Goal: Task Accomplishment & Management: Manage account settings

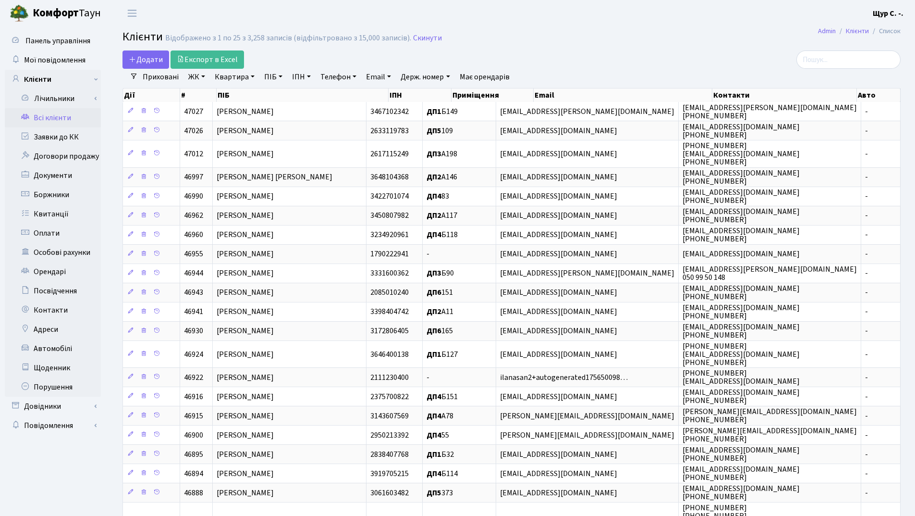
select select "25"
click at [229, 79] on link "Квартира" at bounding box center [235, 77] width 48 height 16
type input "168"
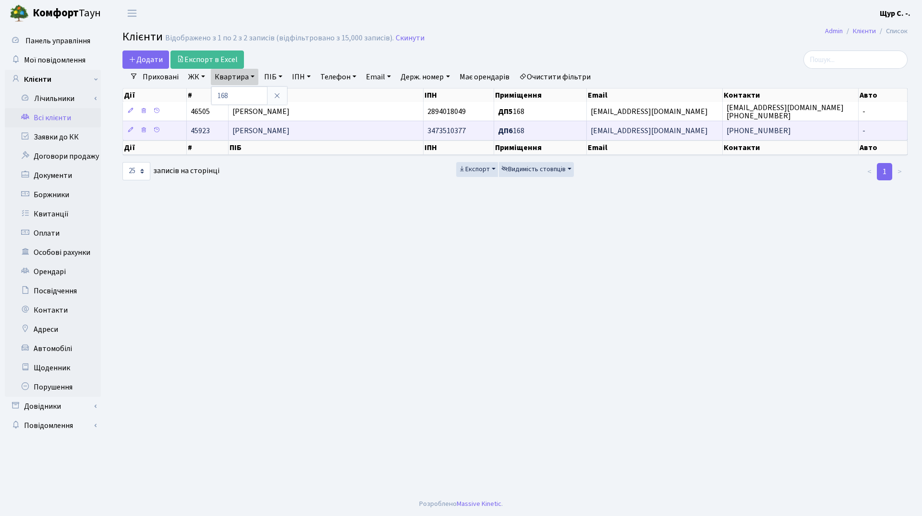
click at [296, 136] on td "[PERSON_NAME]" at bounding box center [326, 130] width 195 height 19
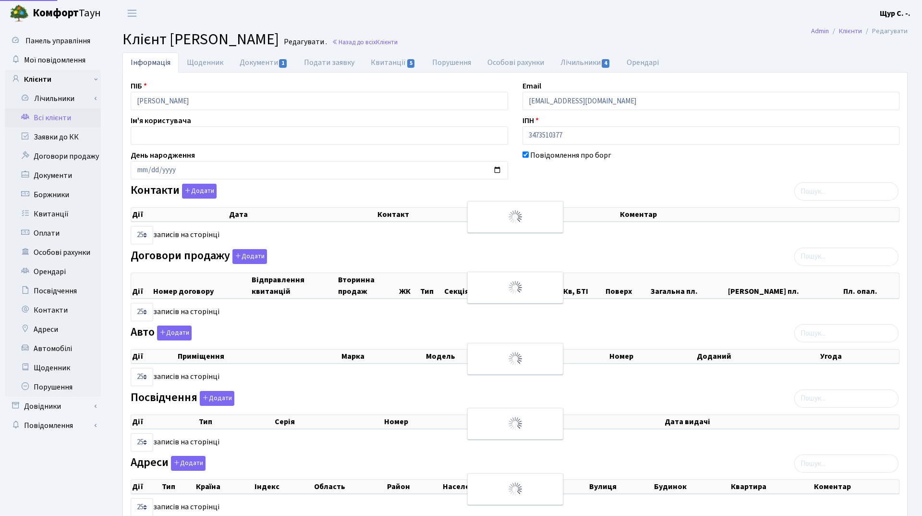
select select "25"
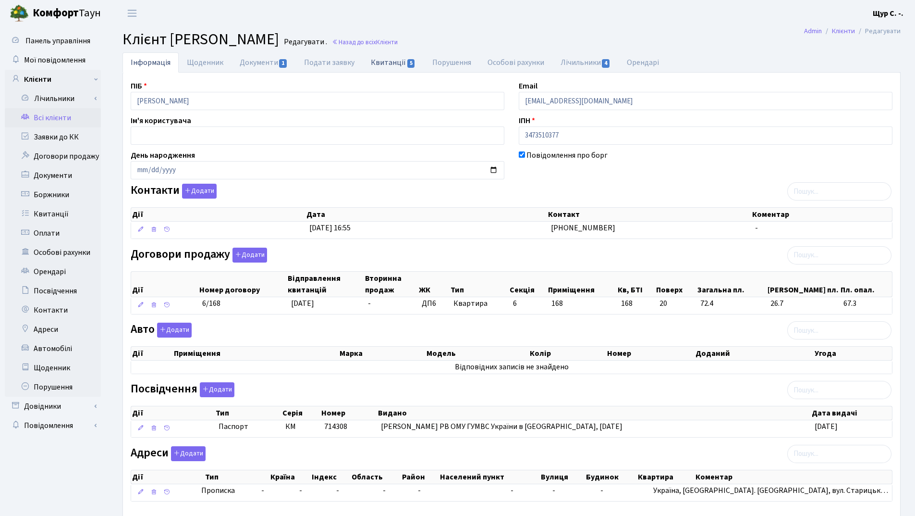
click at [383, 56] on link "Квитанції 5" at bounding box center [393, 62] width 61 height 20
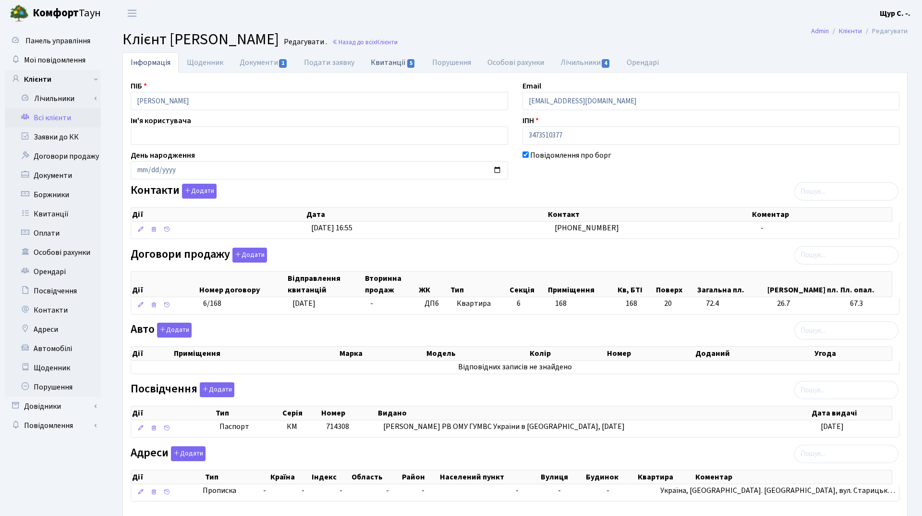
select select "25"
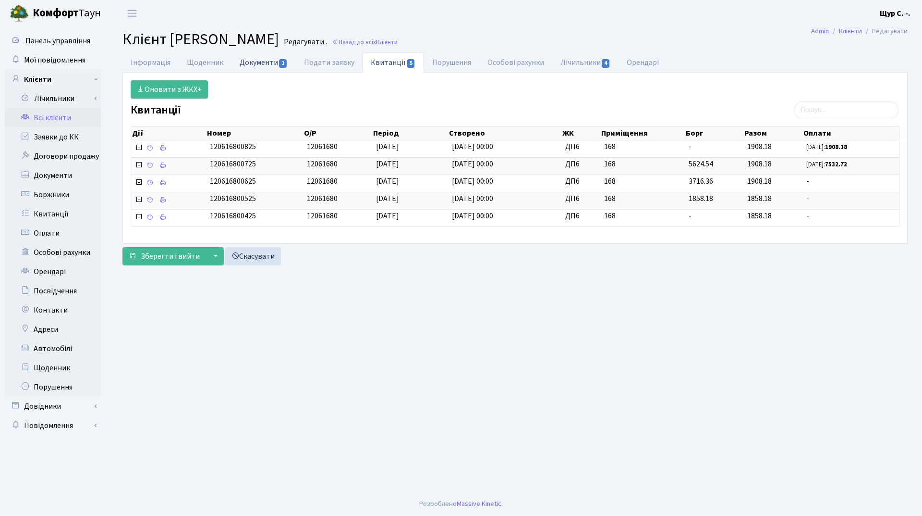
click at [267, 61] on link "Документи 1" at bounding box center [264, 62] width 64 height 20
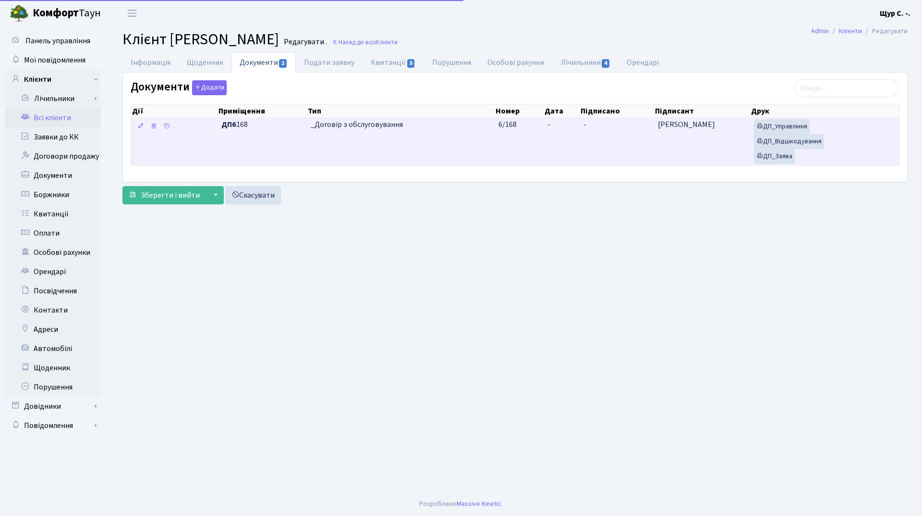
click at [313, 135] on td "_Договір з обслуговування" at bounding box center [401, 141] width 188 height 47
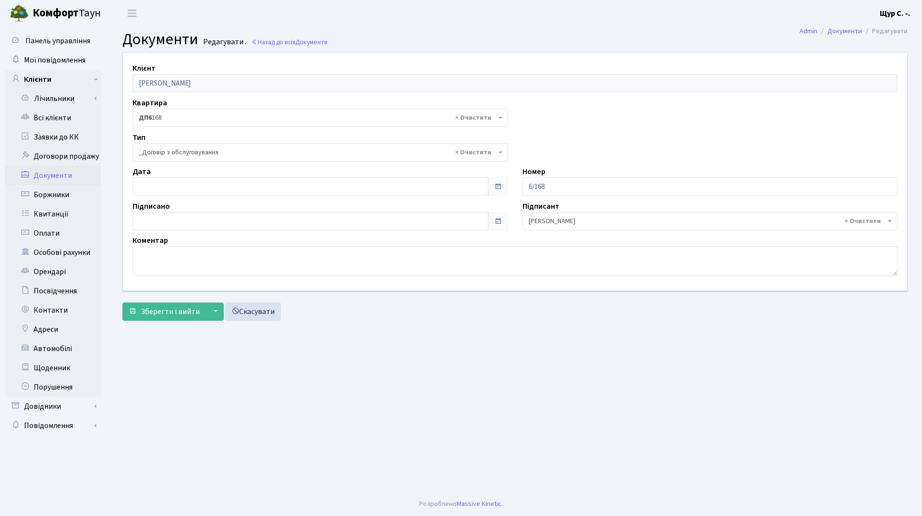
select select "289"
type input "[DATE]"
click at [219, 187] on input "[DATE]" at bounding box center [311, 186] width 356 height 18
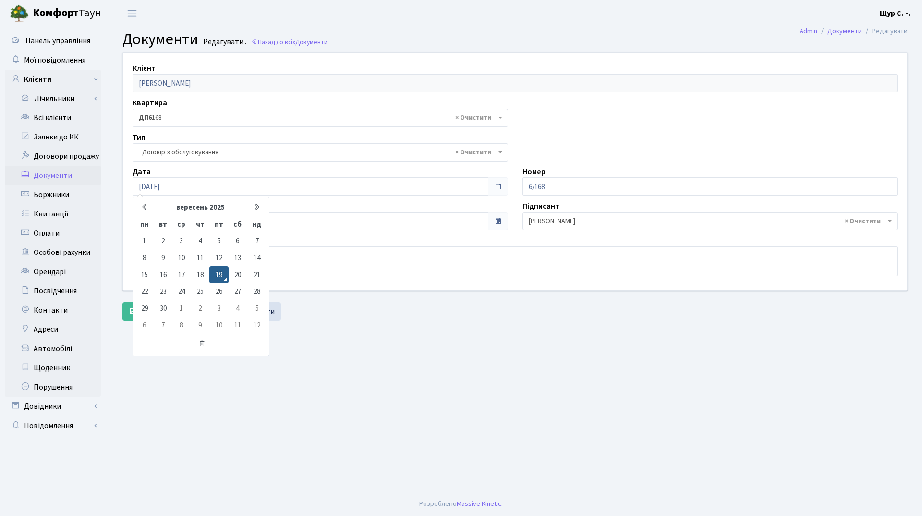
click at [329, 366] on main "Admin Документи Редагувати Документи Редагувати . Назад до всіх Документи Клієн…" at bounding box center [515, 258] width 814 height 465
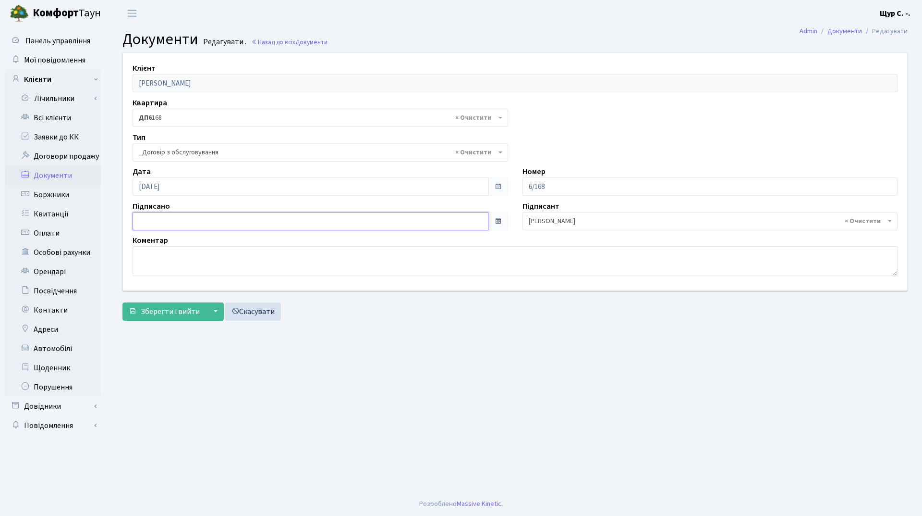
type input "19.09.2025"
click at [250, 221] on input "19.09.2025" at bounding box center [311, 221] width 356 height 18
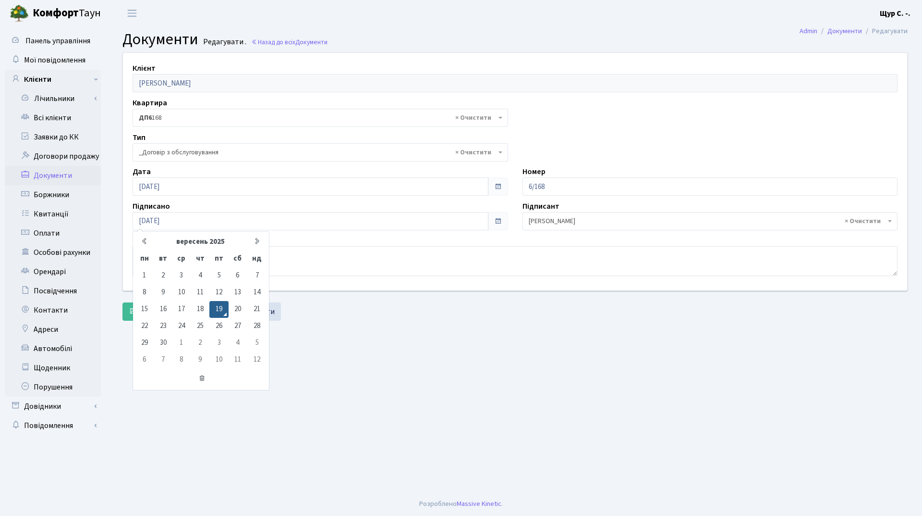
click at [357, 368] on main "Admin Документи Редагувати Документи Редагувати . Назад до всіх Документи Клієн…" at bounding box center [515, 258] width 814 height 465
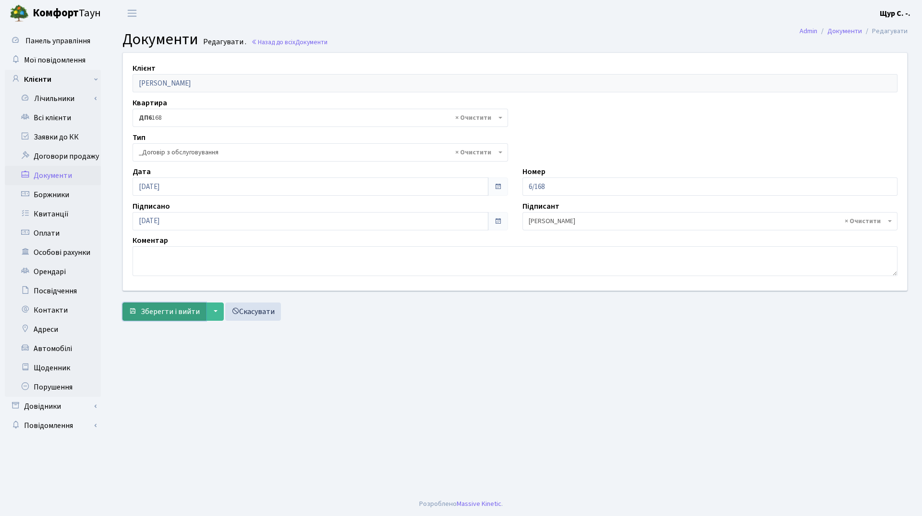
click at [162, 307] on span "Зберегти і вийти" at bounding box center [170, 311] width 59 height 11
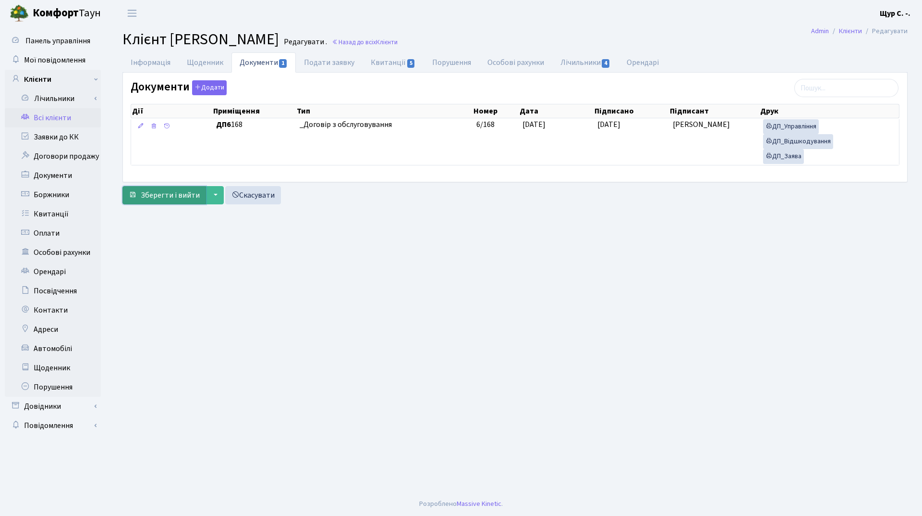
click at [165, 194] on span "Зберегти і вийти" at bounding box center [170, 195] width 59 height 11
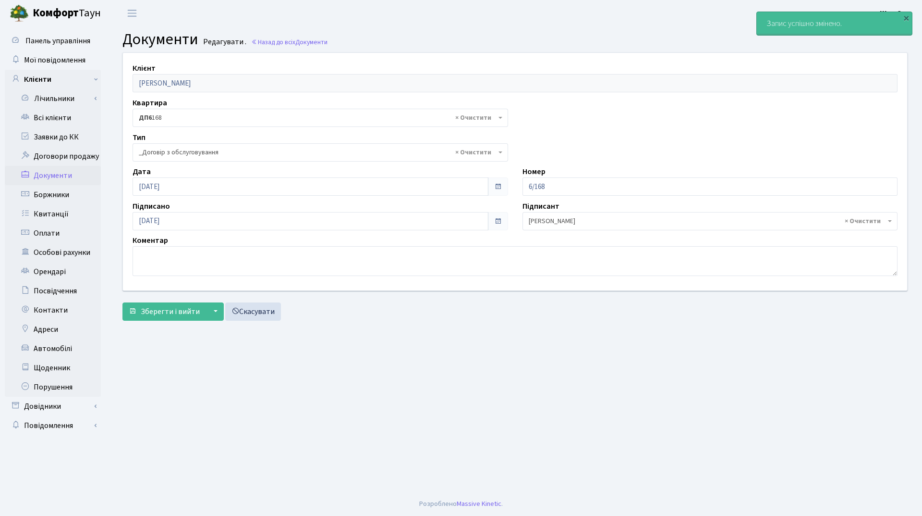
select select "289"
click at [58, 119] on link "Всі клієнти" at bounding box center [53, 117] width 96 height 19
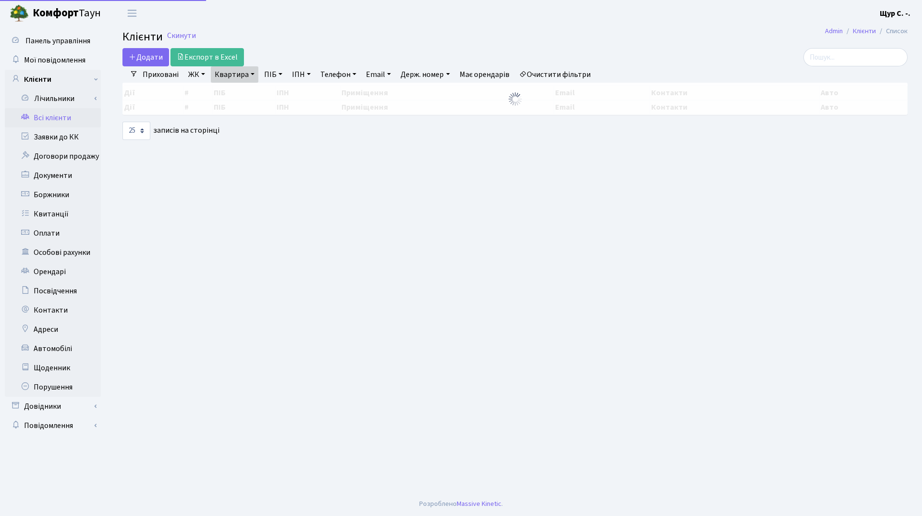
select select "25"
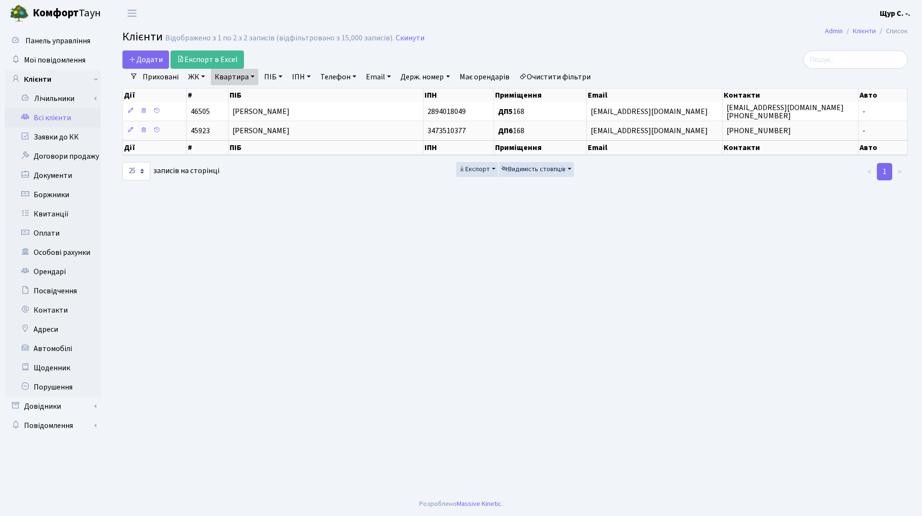
click at [250, 75] on link "Квартира" at bounding box center [235, 77] width 48 height 16
click at [251, 95] on input "168" at bounding box center [239, 95] width 56 height 18
type input "1"
type input "253"
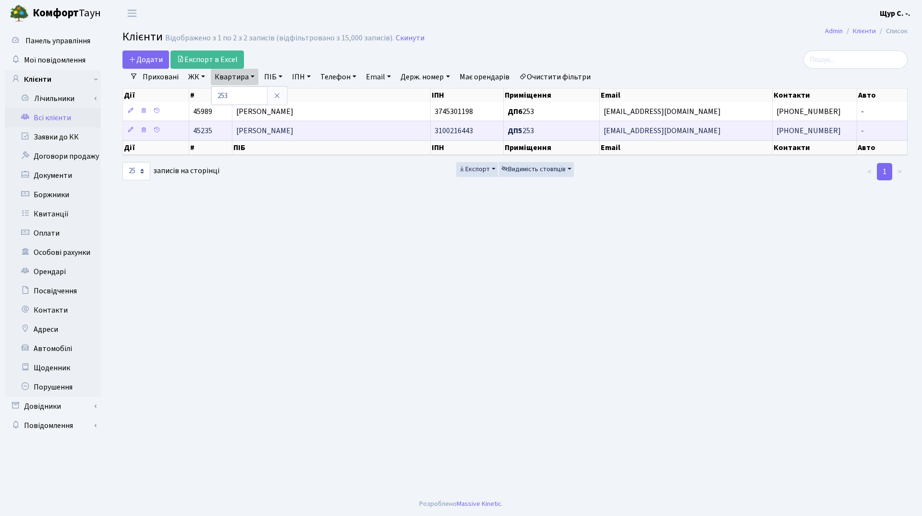
click at [294, 132] on span "[PERSON_NAME]" at bounding box center [264, 130] width 57 height 11
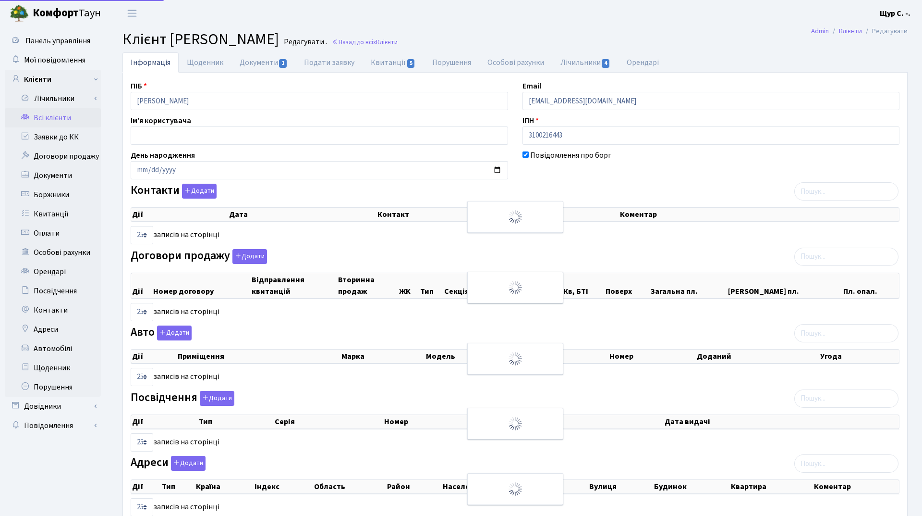
select select "25"
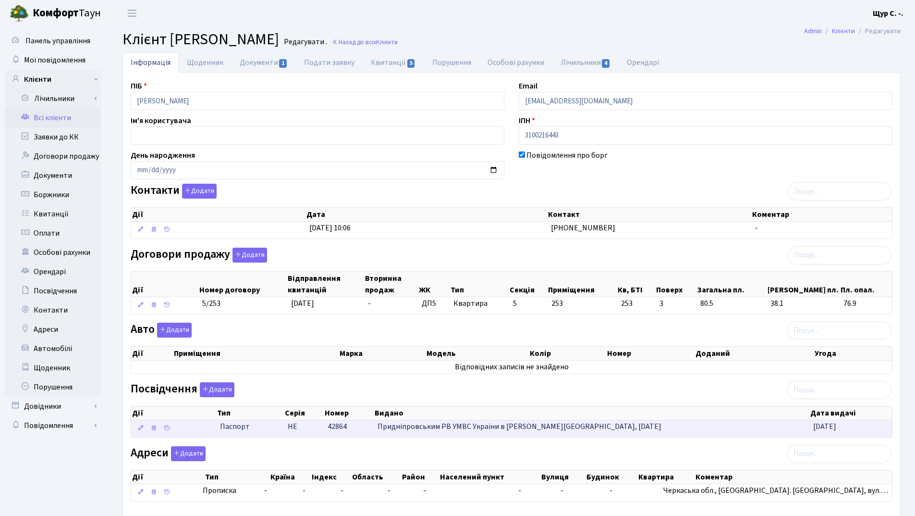
click at [313, 428] on td "НЕ" at bounding box center [304, 428] width 40 height 17
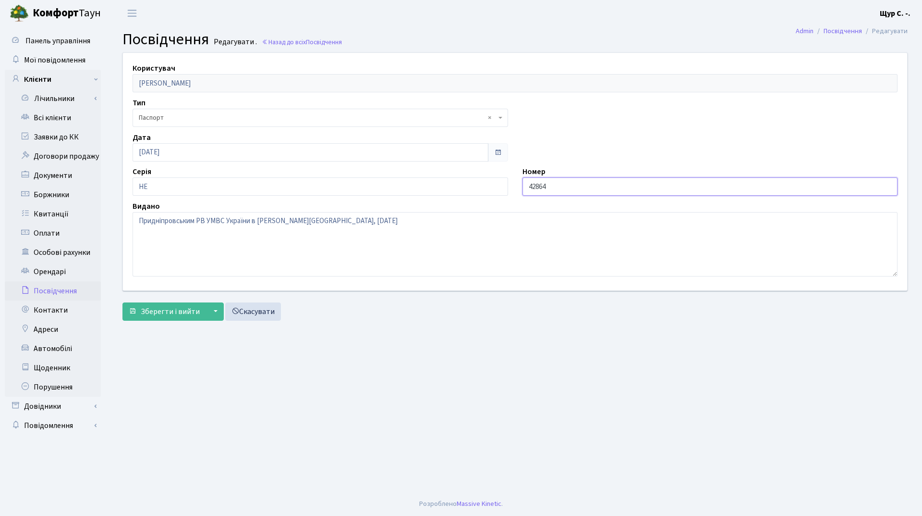
click at [528, 185] on input "42864" at bounding box center [711, 186] width 376 height 18
type input "042864"
click at [160, 313] on span "Зберегти і вийти" at bounding box center [170, 311] width 59 height 11
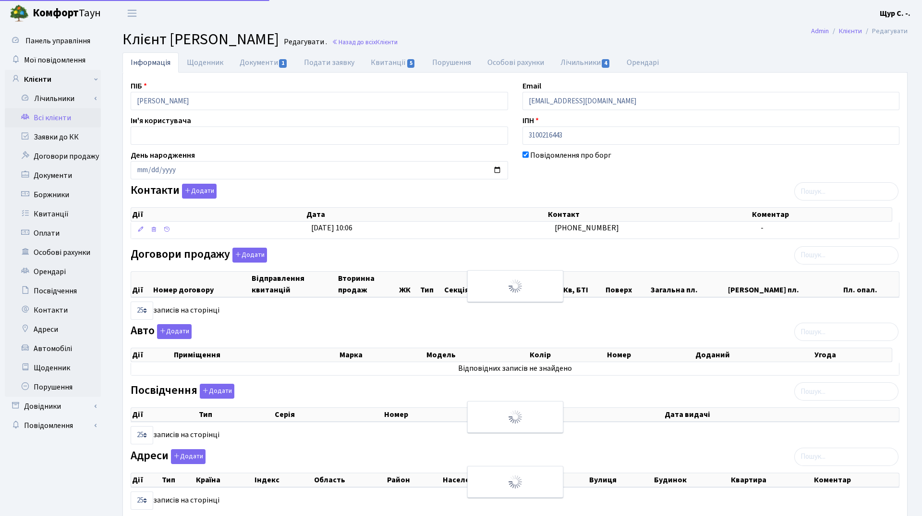
select select "25"
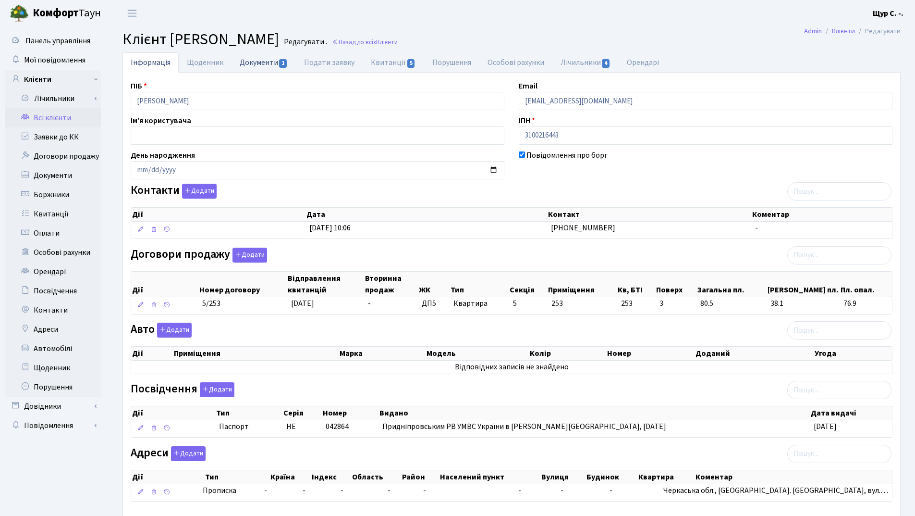
click at [267, 63] on link "Документи 1" at bounding box center [264, 62] width 64 height 20
select select "25"
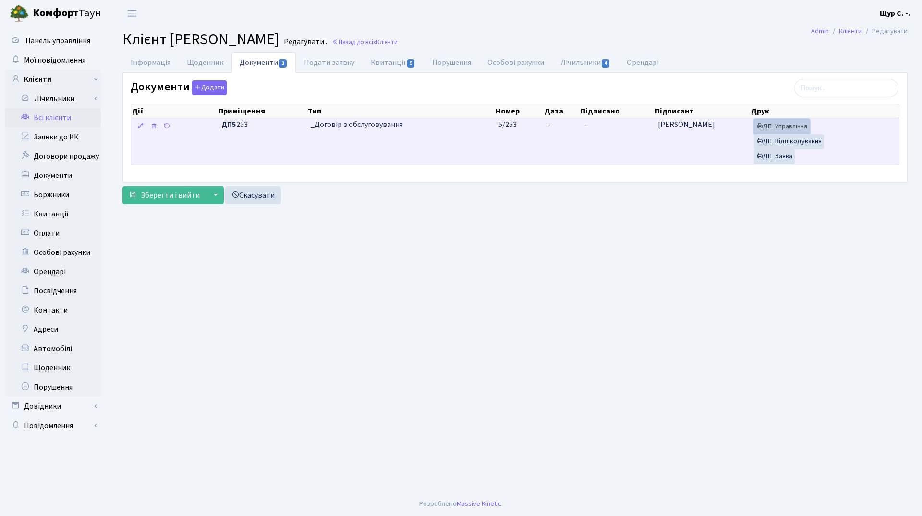
click at [786, 125] on link "ДП_Управління" at bounding box center [782, 126] width 56 height 15
click at [776, 141] on link "ДП_Відшкодування" at bounding box center [789, 141] width 70 height 15
click at [783, 155] on link "ДП_Заява" at bounding box center [774, 156] width 41 height 15
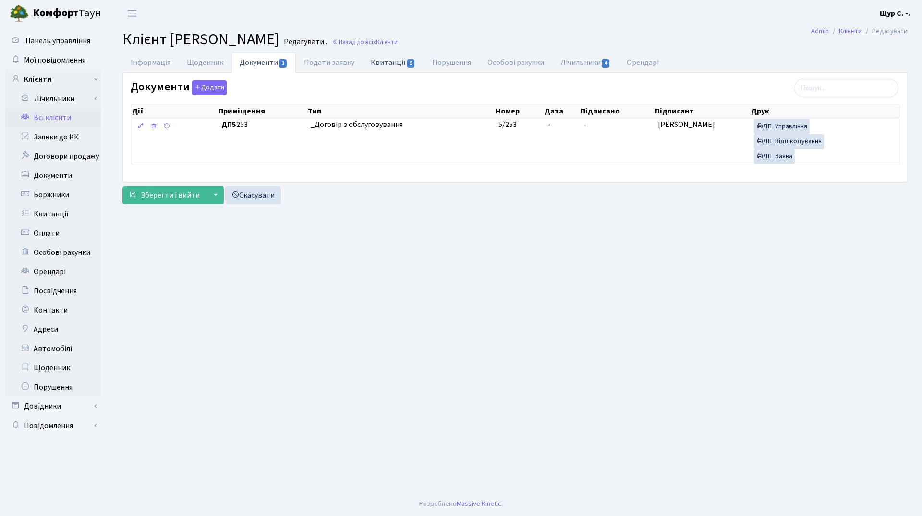
click at [387, 63] on link "Квитанції 5" at bounding box center [393, 62] width 61 height 20
select select "25"
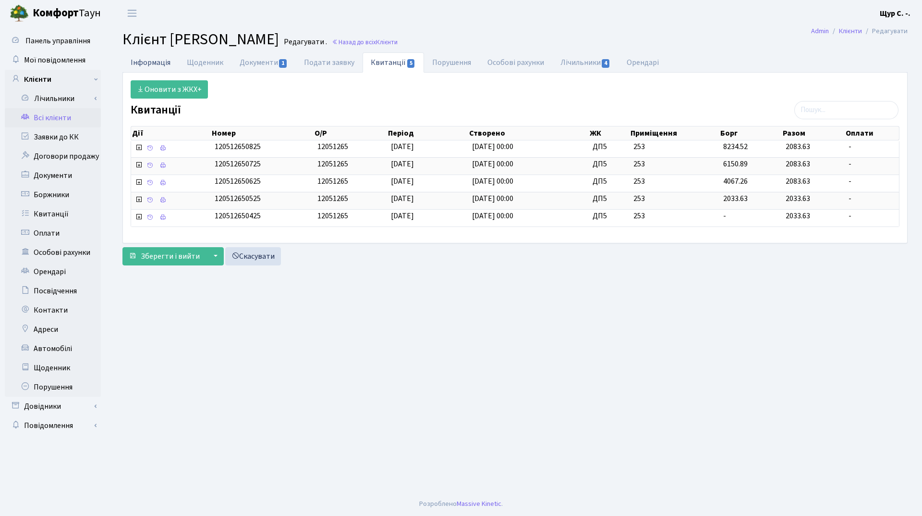
click at [141, 63] on link "Інформація" at bounding box center [151, 62] width 56 height 20
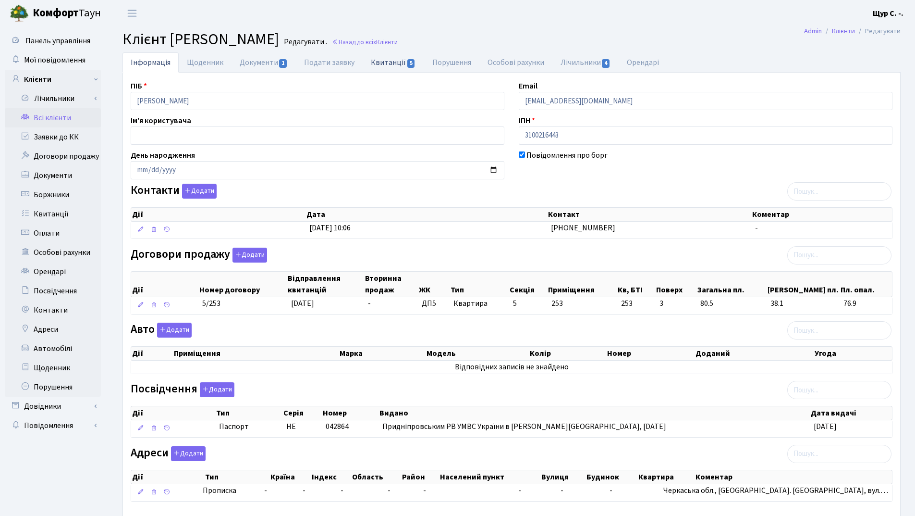
click at [393, 60] on link "Квитанції 5" at bounding box center [393, 62] width 61 height 20
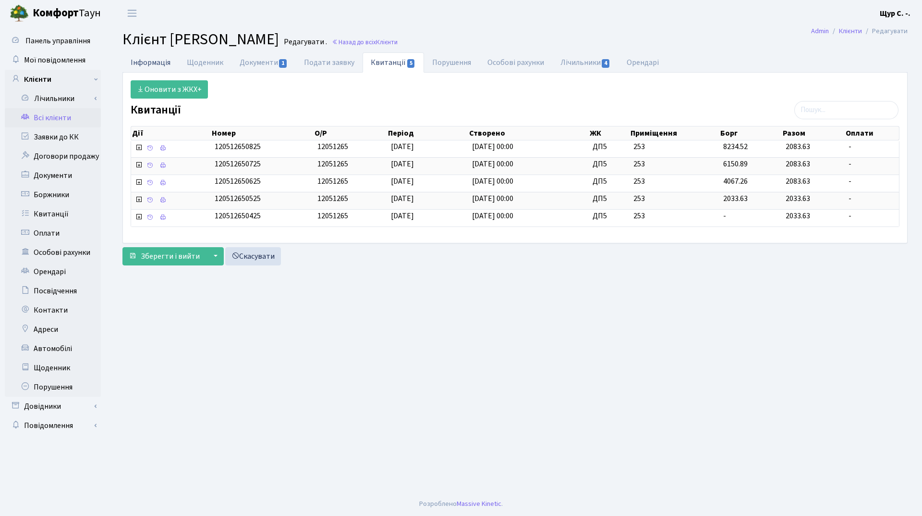
click at [162, 60] on link "Інформація" at bounding box center [151, 62] width 56 height 20
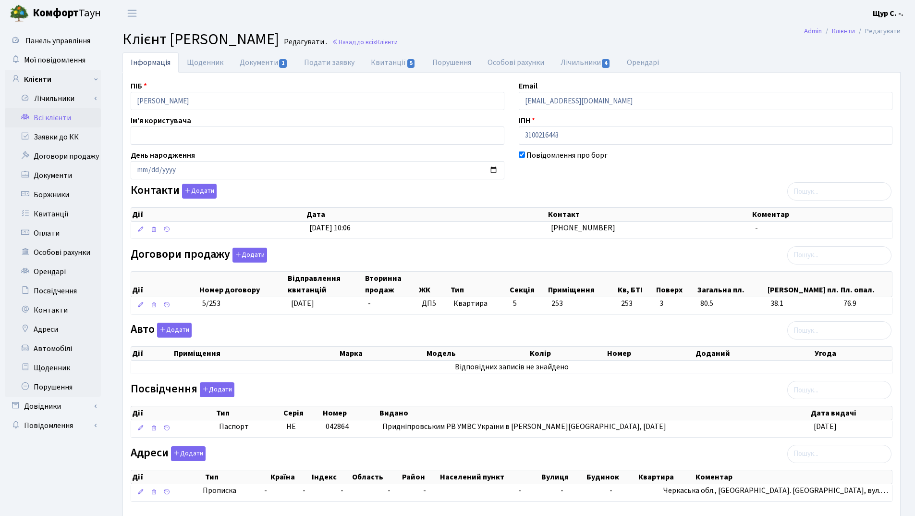
click at [78, 123] on link "Всі клієнти" at bounding box center [53, 117] width 96 height 19
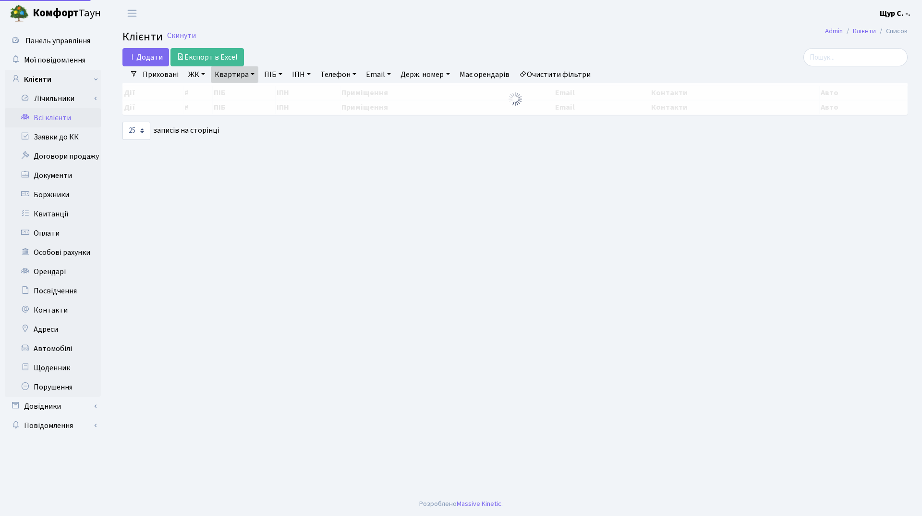
select select "25"
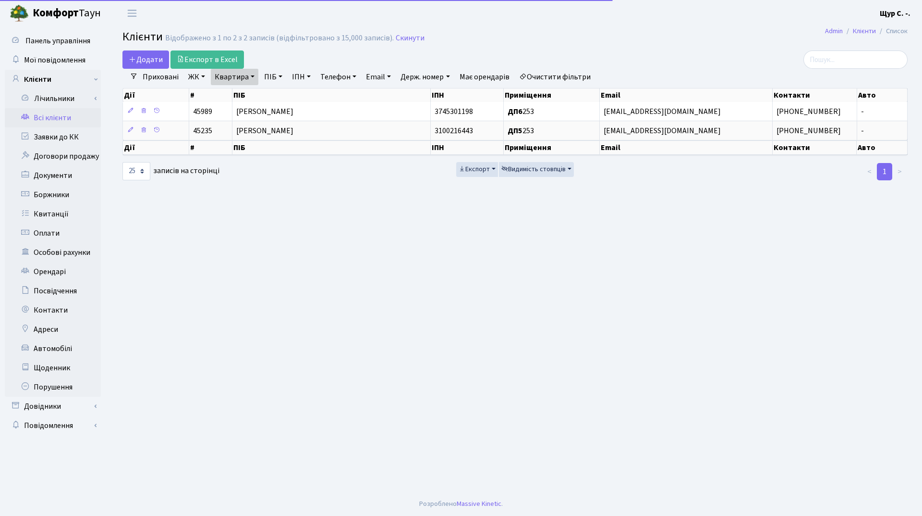
click at [254, 75] on link "Квартира" at bounding box center [235, 77] width 48 height 16
click at [248, 98] on input "253" at bounding box center [239, 95] width 56 height 18
type input "2"
type input "168"
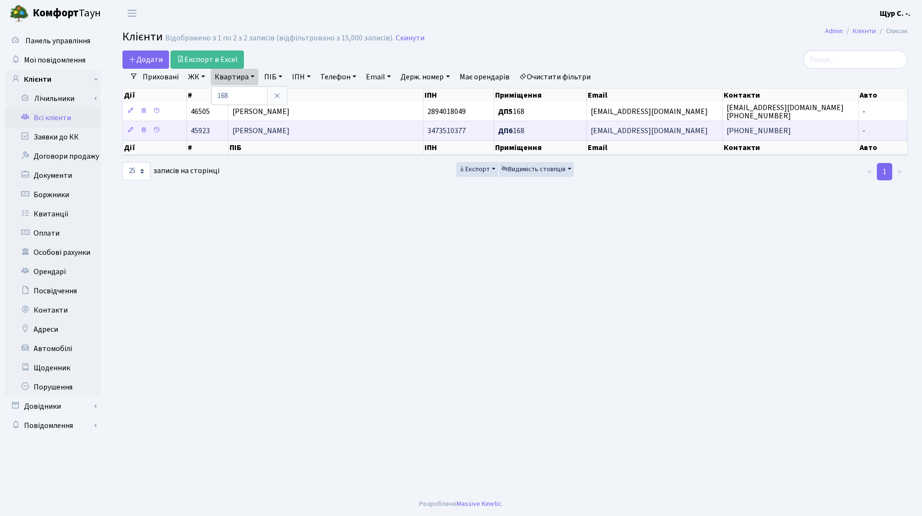
click at [259, 127] on span "[PERSON_NAME]" at bounding box center [261, 130] width 57 height 11
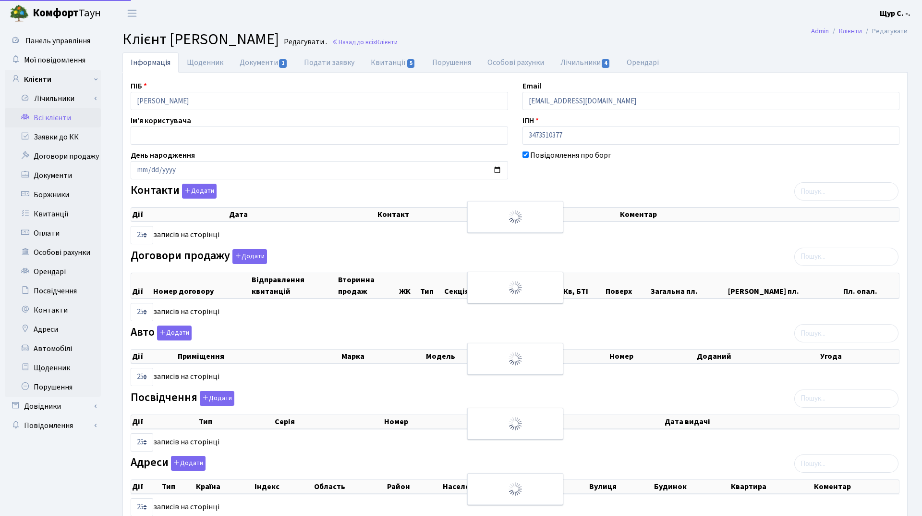
select select "25"
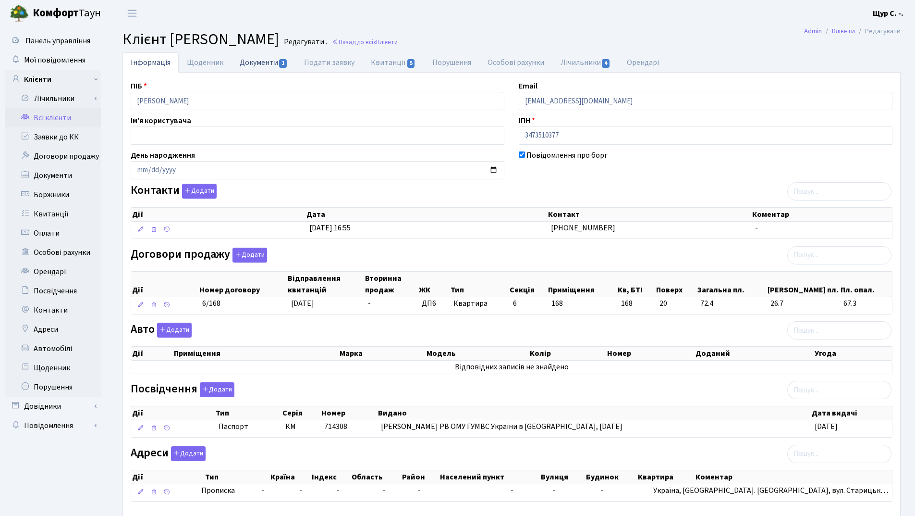
click at [255, 66] on link "Документи 1" at bounding box center [264, 62] width 64 height 20
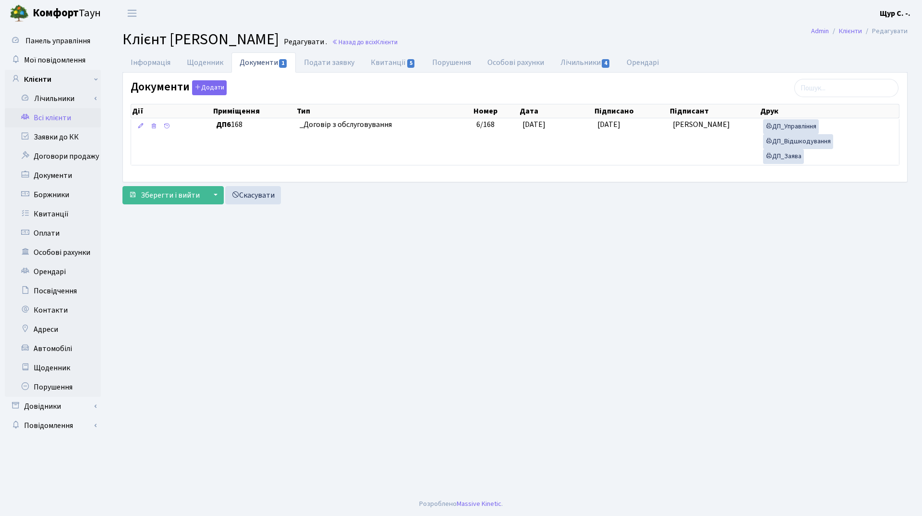
click at [69, 116] on link "Всі клієнти" at bounding box center [53, 117] width 96 height 19
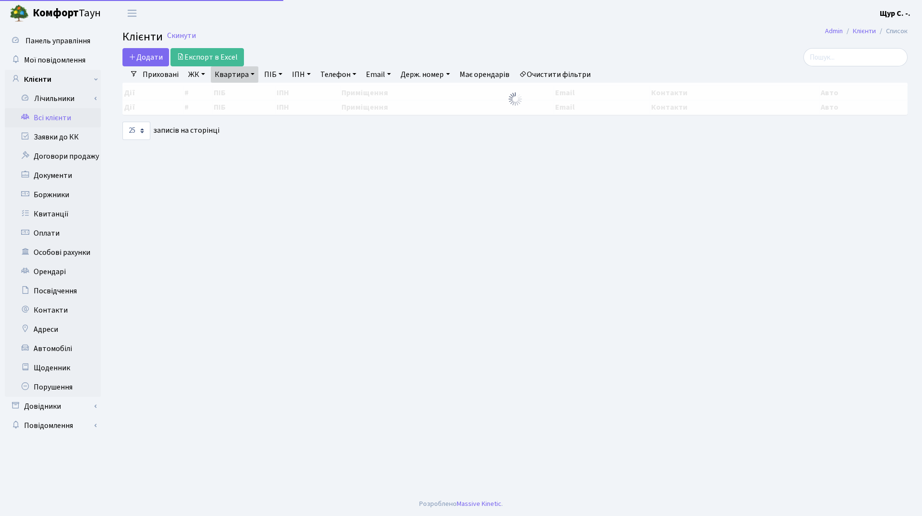
select select "25"
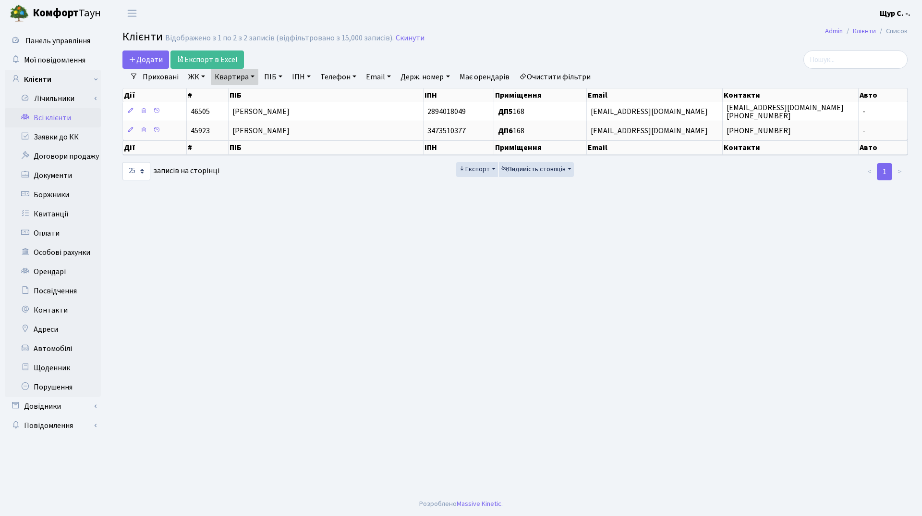
click at [250, 75] on link "Квартира" at bounding box center [235, 77] width 48 height 16
click at [249, 95] on input "168" at bounding box center [239, 95] width 56 height 18
type input "1"
type input "253"
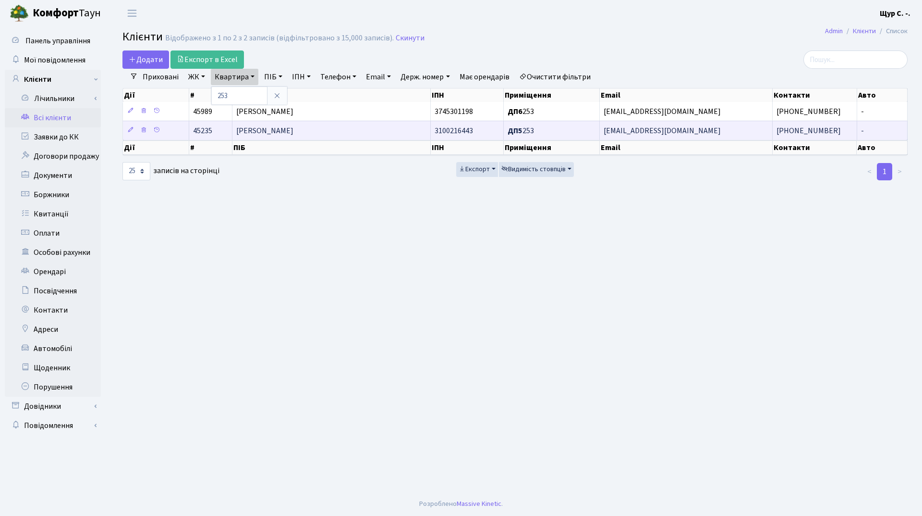
click at [272, 130] on span "[PERSON_NAME]" at bounding box center [264, 130] width 57 height 11
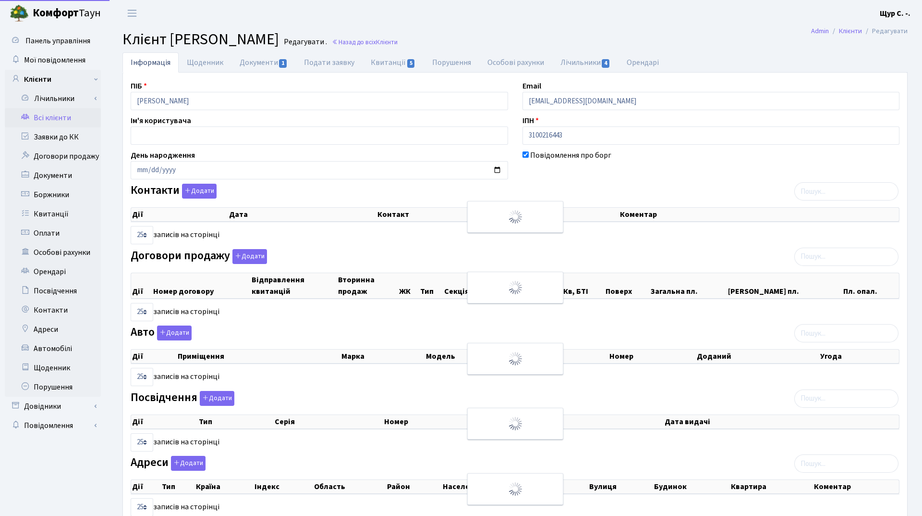
select select "25"
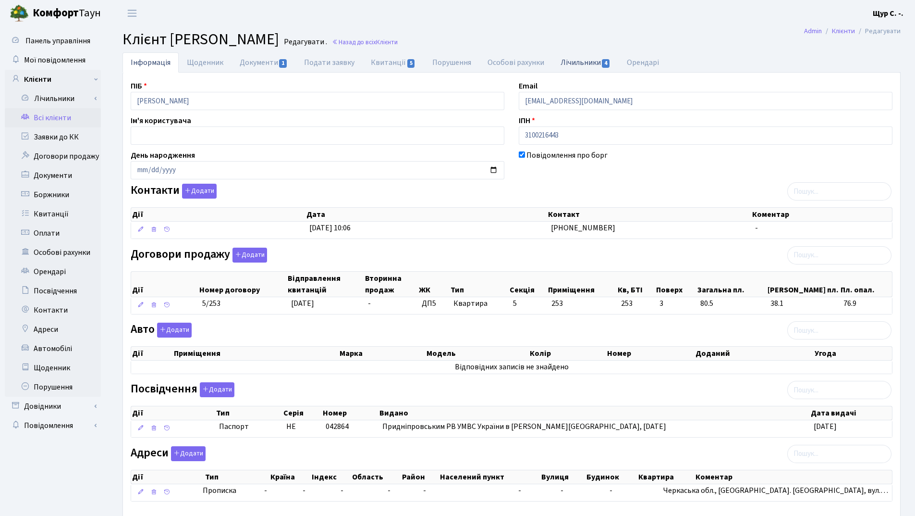
click at [589, 62] on link "Лічильники 4" at bounding box center [586, 62] width 66 height 20
select select "25"
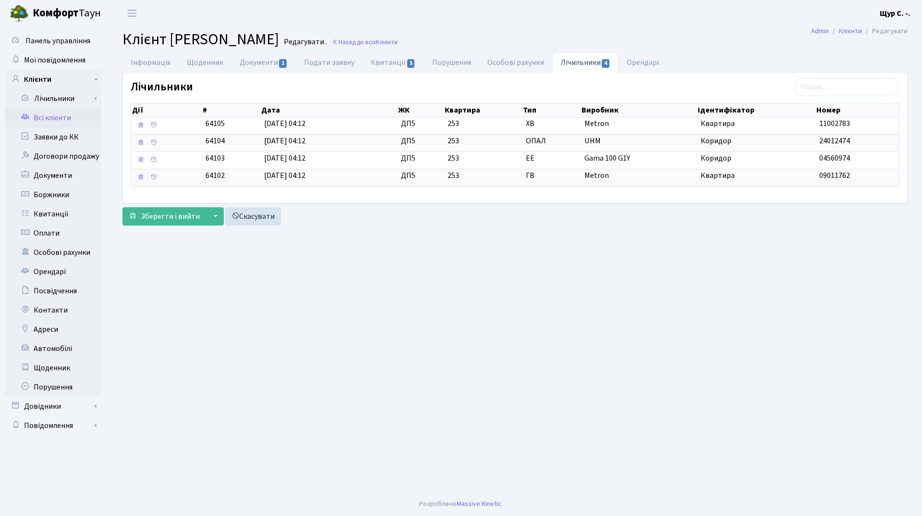
click at [61, 118] on link "Всі клієнти" at bounding box center [53, 117] width 96 height 19
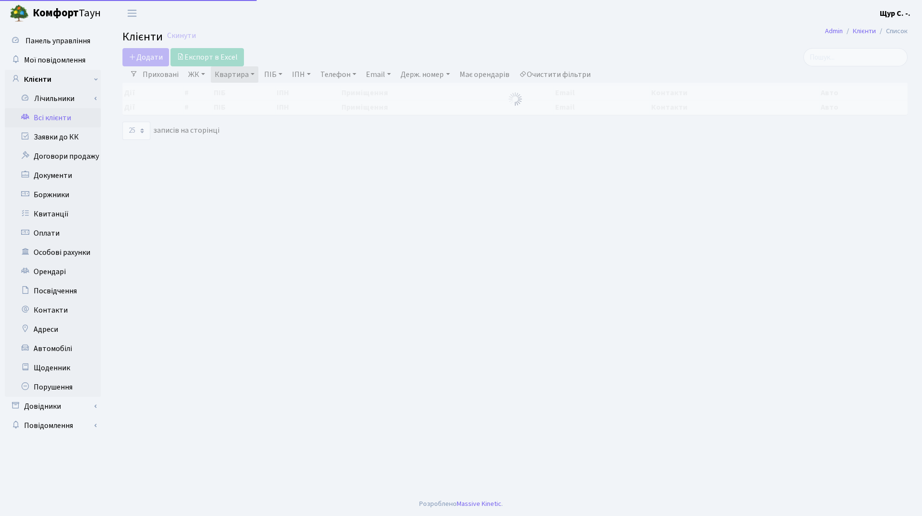
select select "25"
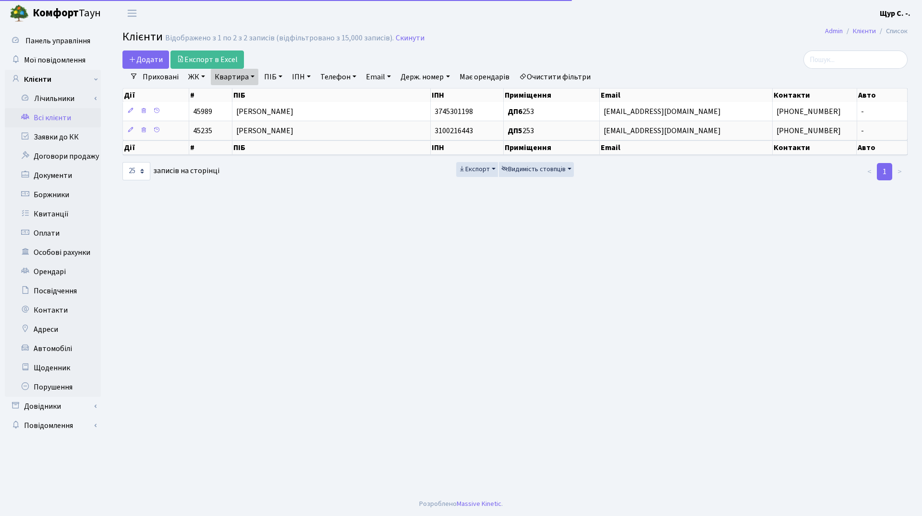
click at [254, 78] on link "Квартира" at bounding box center [235, 77] width 48 height 16
click at [249, 94] on input "253" at bounding box center [239, 95] width 56 height 18
type input "2"
type input "178"
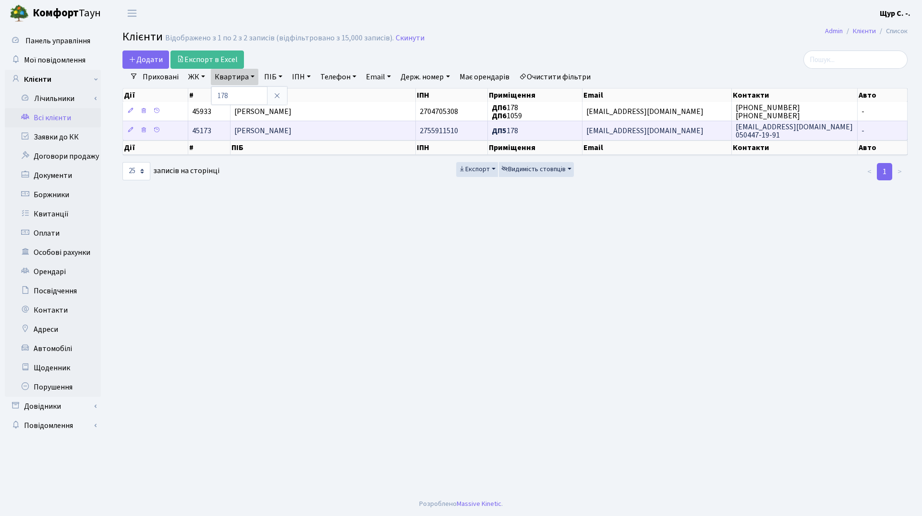
click at [292, 130] on span "[PERSON_NAME]" at bounding box center [262, 130] width 57 height 11
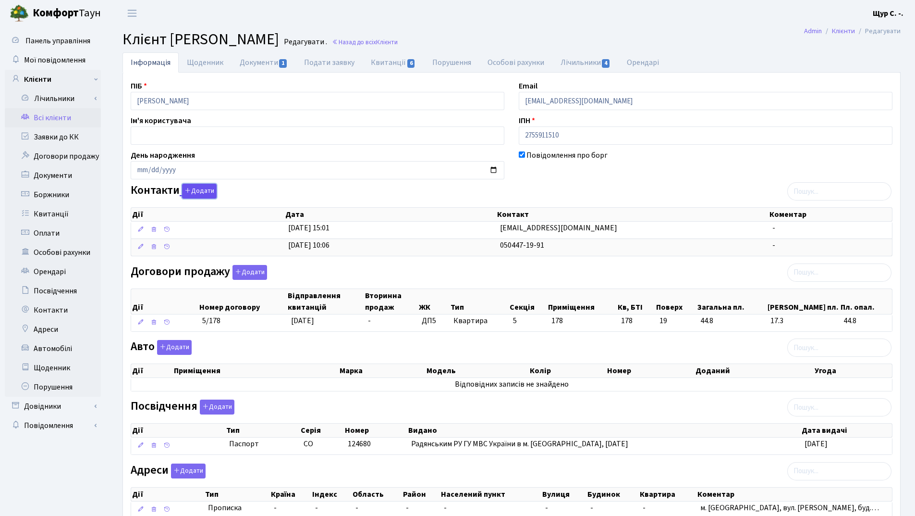
click at [197, 188] on button "Додати" at bounding box center [199, 191] width 35 height 15
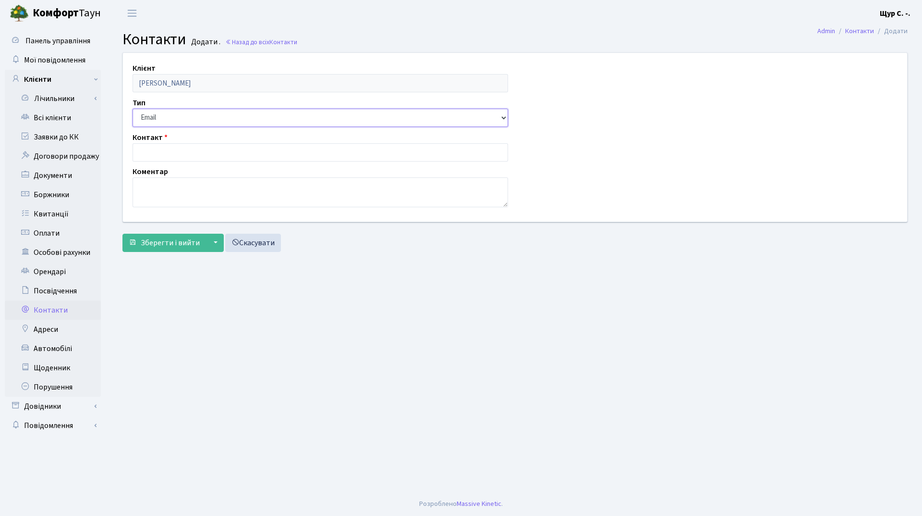
click at [188, 114] on select "Email Телефон" at bounding box center [321, 118] width 376 height 18
select select "1"
click at [133, 109] on select "Email Телефон" at bounding box center [321, 118] width 376 height 18
click at [172, 157] on input "text" at bounding box center [321, 152] width 376 height 18
type input "066-736-23-58"
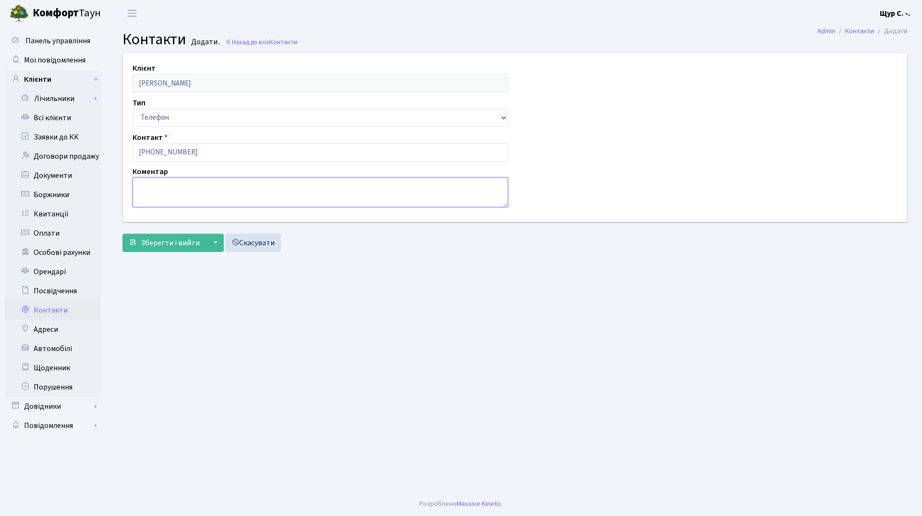
click at [151, 189] on textarea at bounding box center [321, 192] width 376 height 30
type textarea "Поліна"
click at [156, 246] on span "Зберегти і вийти" at bounding box center [170, 242] width 59 height 11
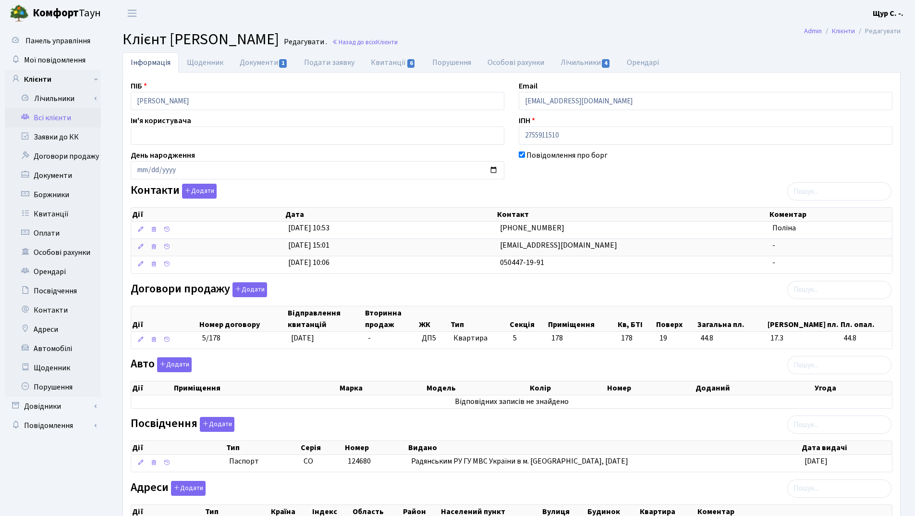
click at [72, 117] on link "Всі клієнти" at bounding box center [53, 117] width 96 height 19
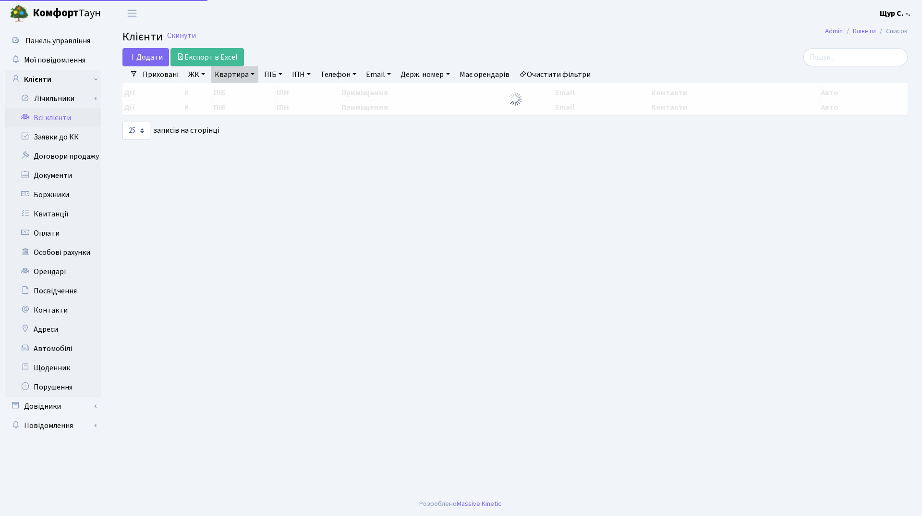
select select "25"
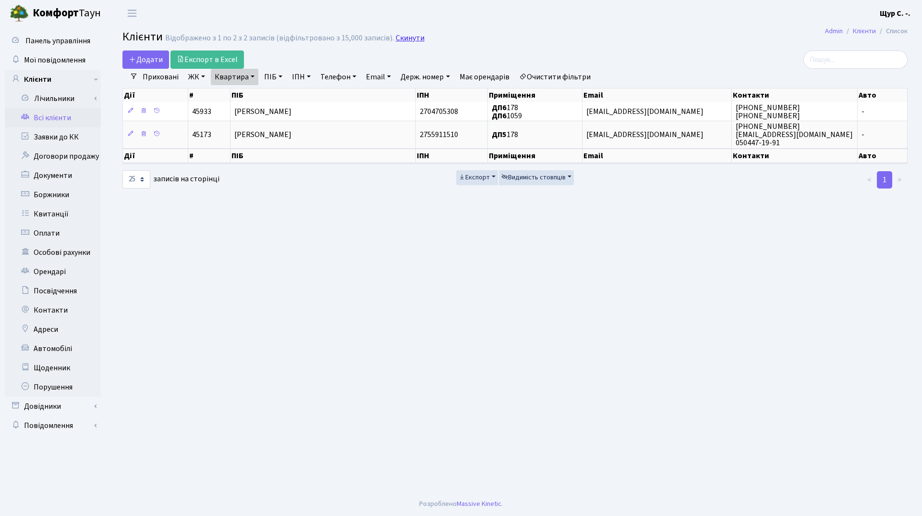
click at [412, 39] on link "Скинути" at bounding box center [410, 38] width 29 height 9
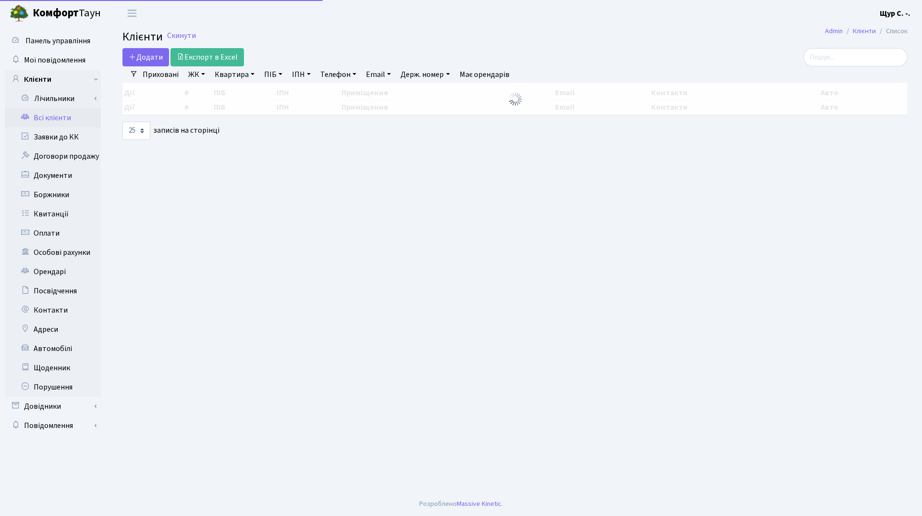
select select "25"
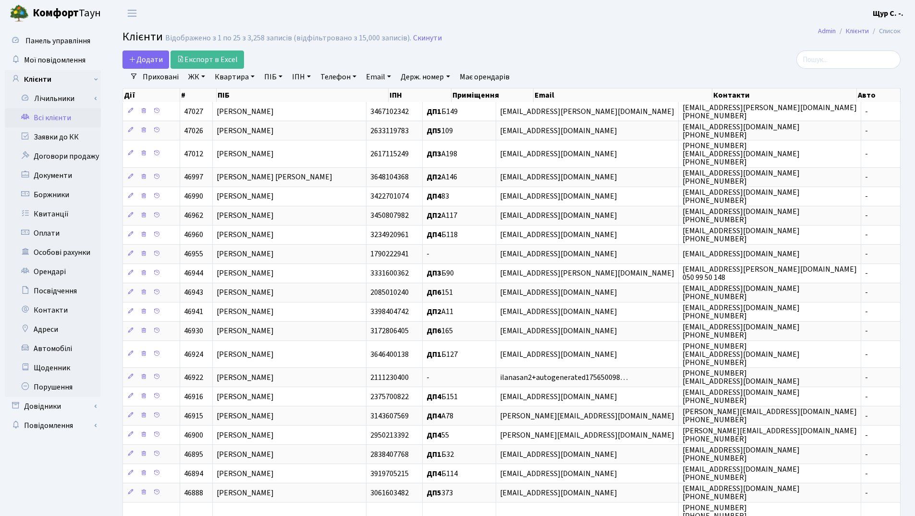
click at [226, 74] on link "Квартира" at bounding box center [235, 77] width 48 height 16
type input "253"
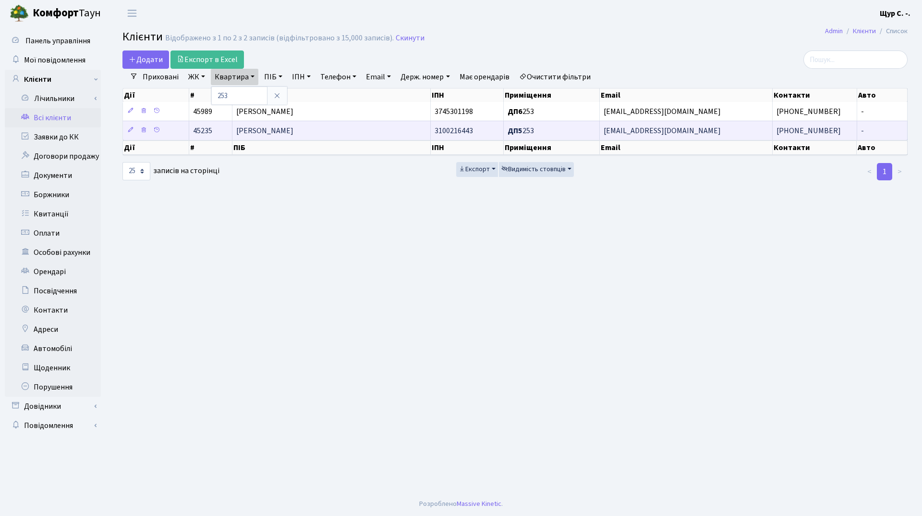
click at [284, 135] on span "[PERSON_NAME]" at bounding box center [264, 130] width 57 height 11
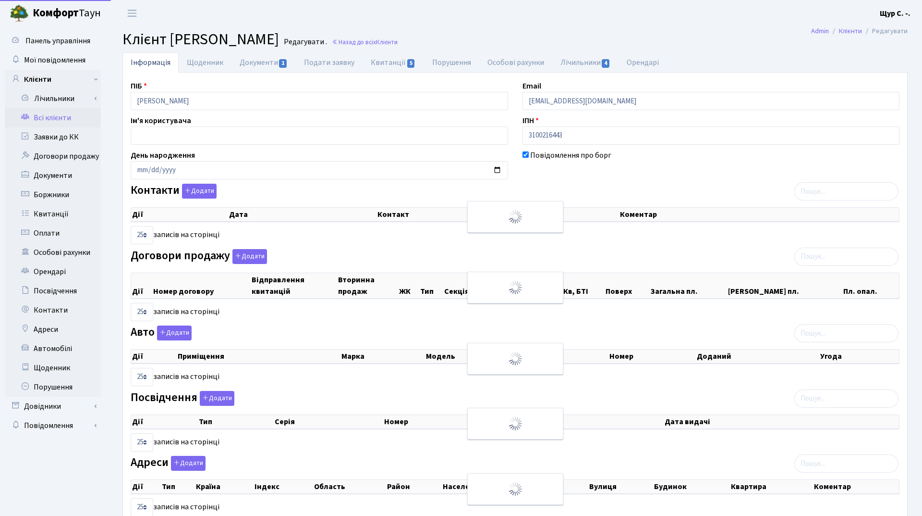
select select "25"
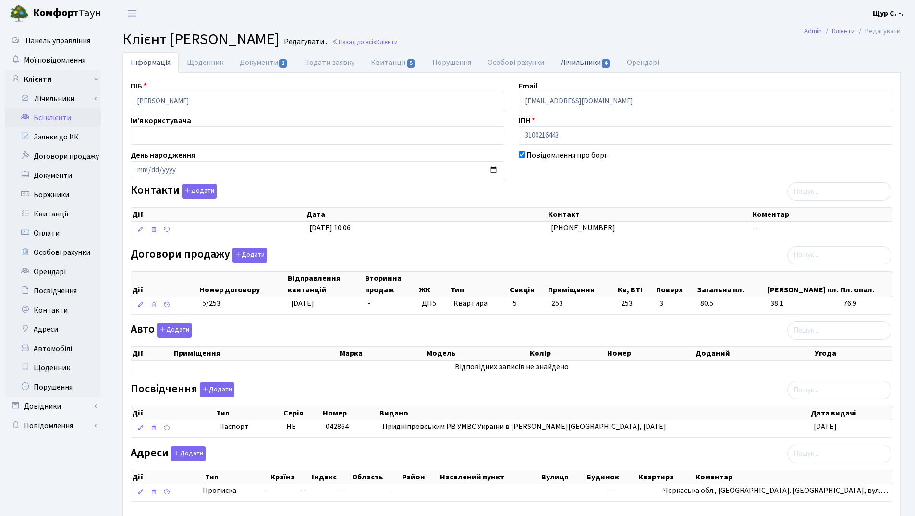
click at [578, 66] on link "Лічильники 4" at bounding box center [586, 62] width 66 height 20
select select "25"
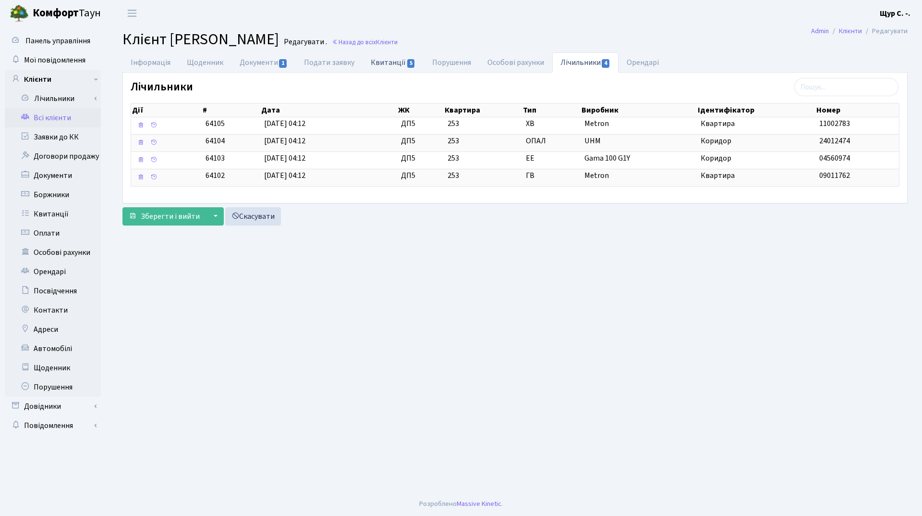
click at [381, 63] on link "Квитанції 5" at bounding box center [393, 62] width 61 height 20
select select "25"
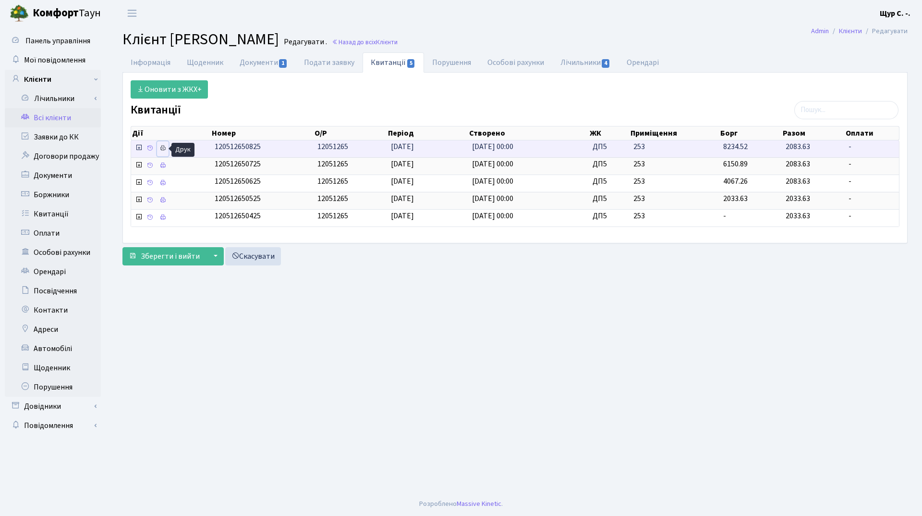
click at [164, 148] on icon at bounding box center [163, 148] width 7 height 7
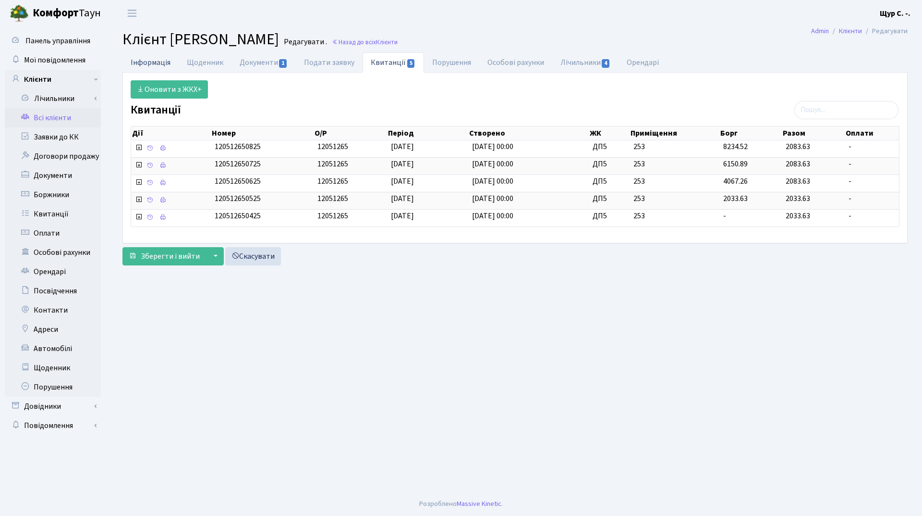
click at [150, 58] on link "Інформація" at bounding box center [151, 62] width 56 height 20
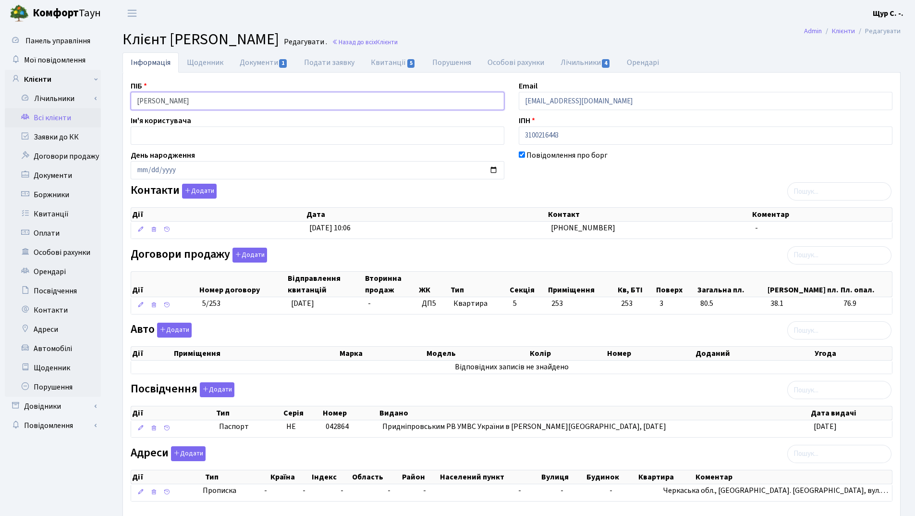
drag, startPoint x: 230, startPoint y: 101, endPoint x: 115, endPoint y: 99, distance: 115.3
click at [115, 99] on div "Інформація Щоденник Документи 1 Подати заявку Квитанції 5 Порушення Особові рах…" at bounding box center [511, 298] width 807 height 492
drag, startPoint x: 226, startPoint y: 100, endPoint x: 111, endPoint y: 100, distance: 114.8
click at [111, 100] on div "Інформація Щоденник Документи 1 Подати заявку Квитанції 5 Порушення Особові рах…" at bounding box center [511, 298] width 807 height 492
click at [541, 36] on h2 "Клієнт Сучкова Тетяна Євгенівна Редагувати . Назад до всіх Клієнти" at bounding box center [512, 39] width 778 height 18
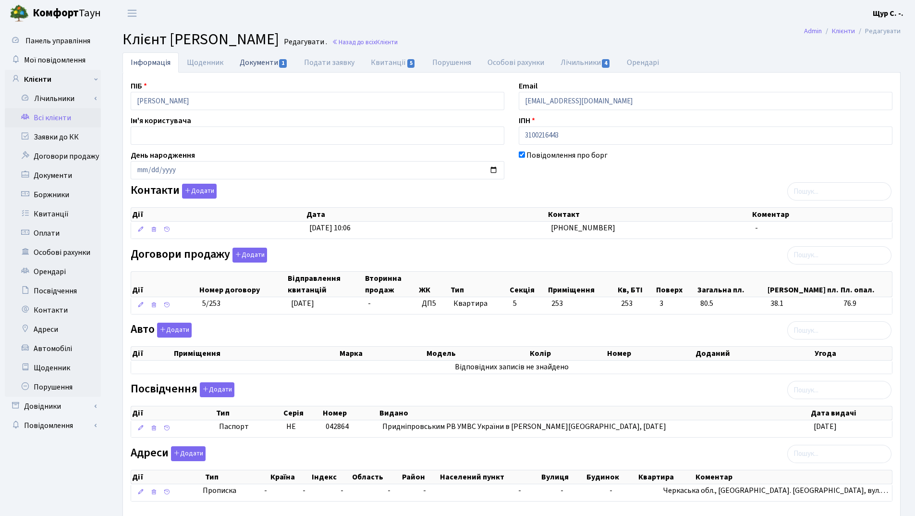
click at [245, 68] on link "Документи 1" at bounding box center [264, 62] width 64 height 20
select select "25"
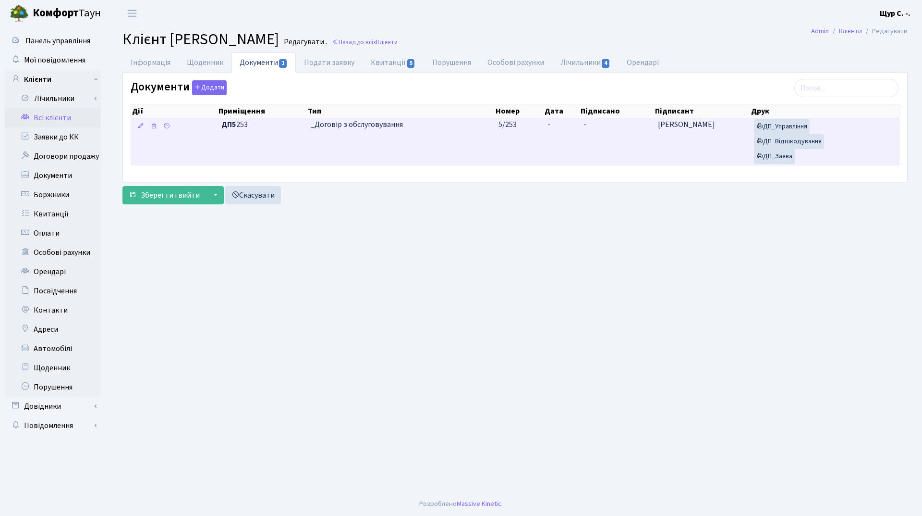
click at [402, 139] on td "_Договір з обслуговування" at bounding box center [401, 141] width 188 height 47
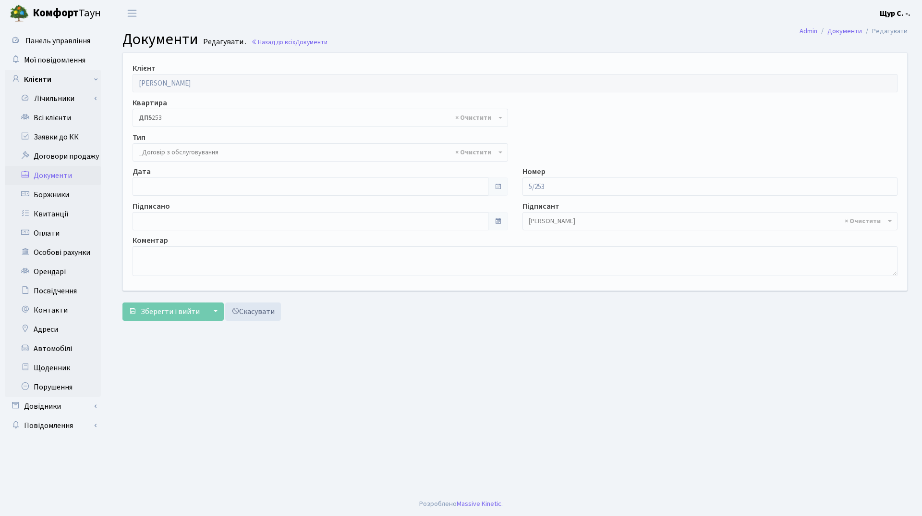
select select "289"
type input "[DATE]"
click at [239, 184] on input "[DATE]" at bounding box center [311, 186] width 356 height 18
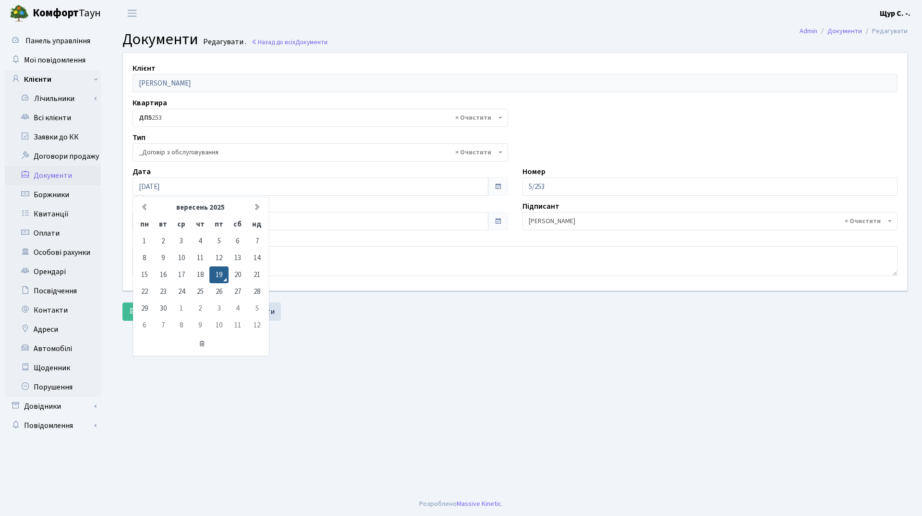
click at [376, 371] on main "Admin Документи Редагувати Документи Редагувати . Назад до всіх Документи Клієн…" at bounding box center [515, 258] width 814 height 465
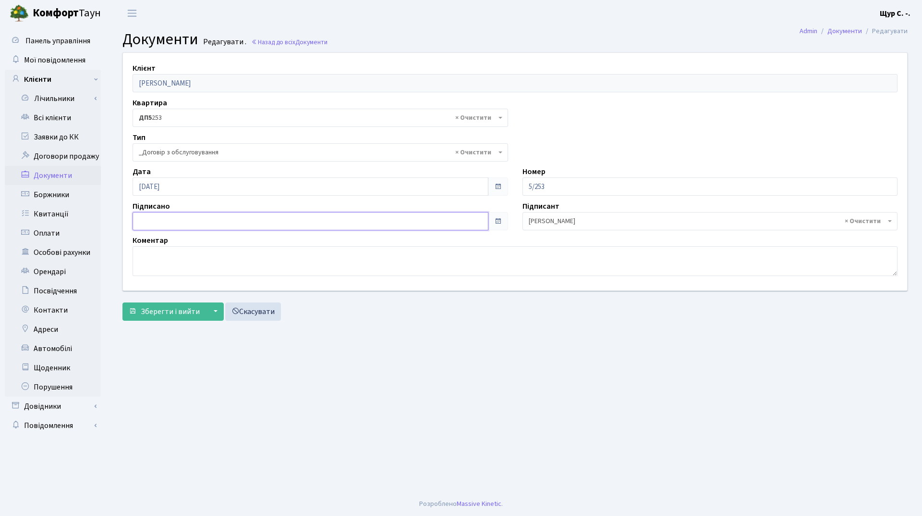
type input "19.09.2025"
click at [268, 220] on input "19.09.2025" at bounding box center [311, 221] width 356 height 18
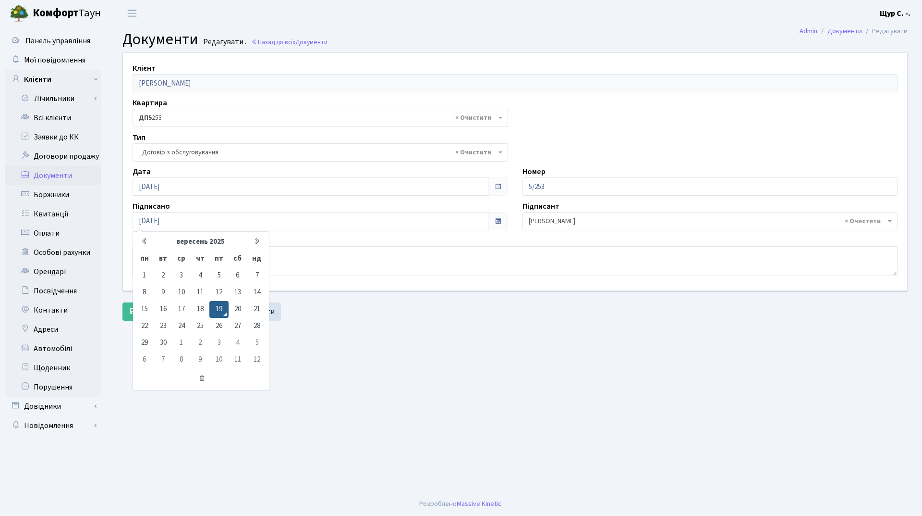
click at [357, 339] on main "Admin Документи Редагувати Документи Редагувати . Назад до всіх Документи Клієн…" at bounding box center [515, 258] width 814 height 465
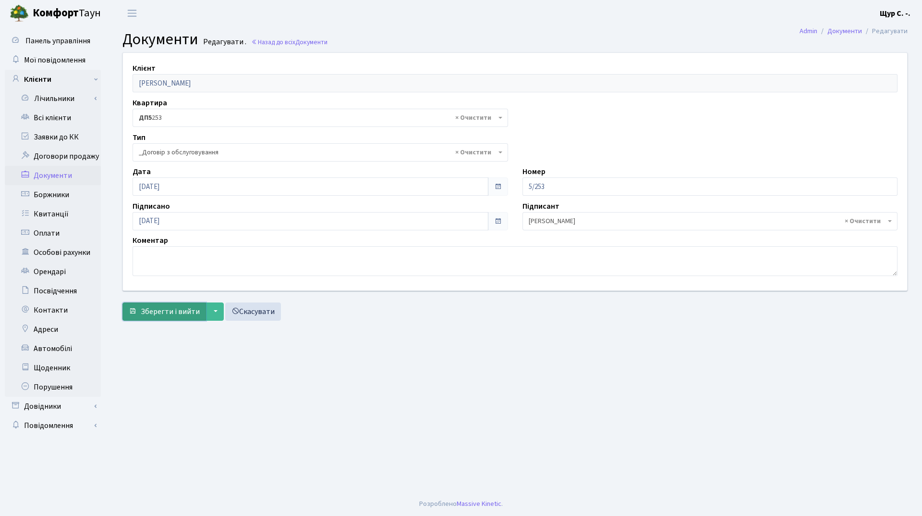
click at [160, 312] on span "Зберегти і вийти" at bounding box center [170, 311] width 59 height 11
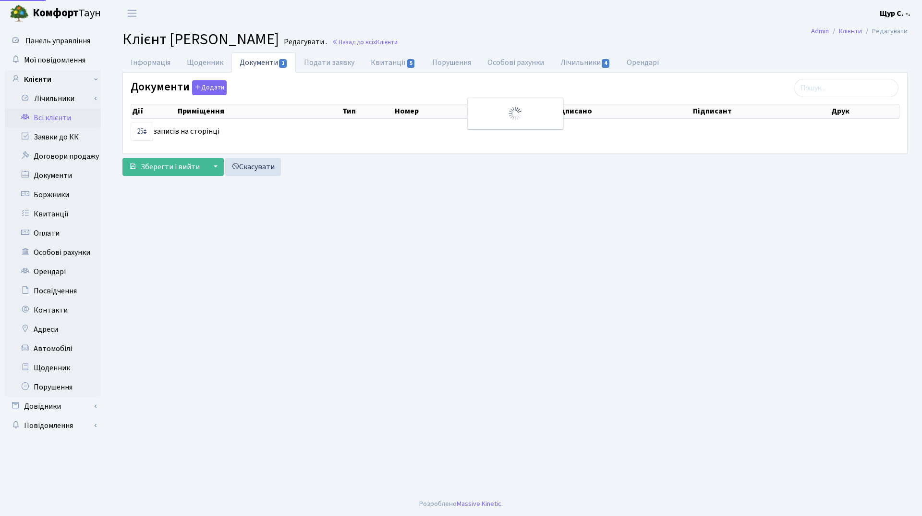
select select "25"
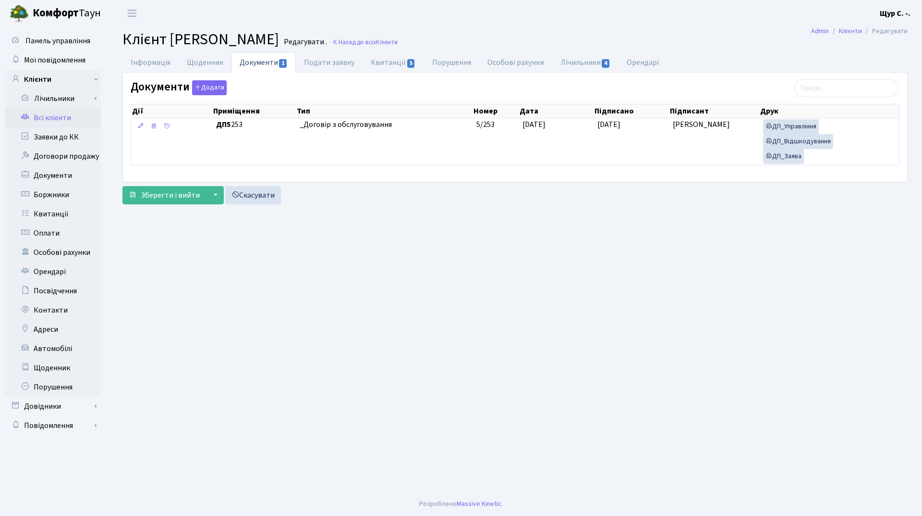
click at [55, 110] on link "Всі клієнти" at bounding box center [53, 117] width 96 height 19
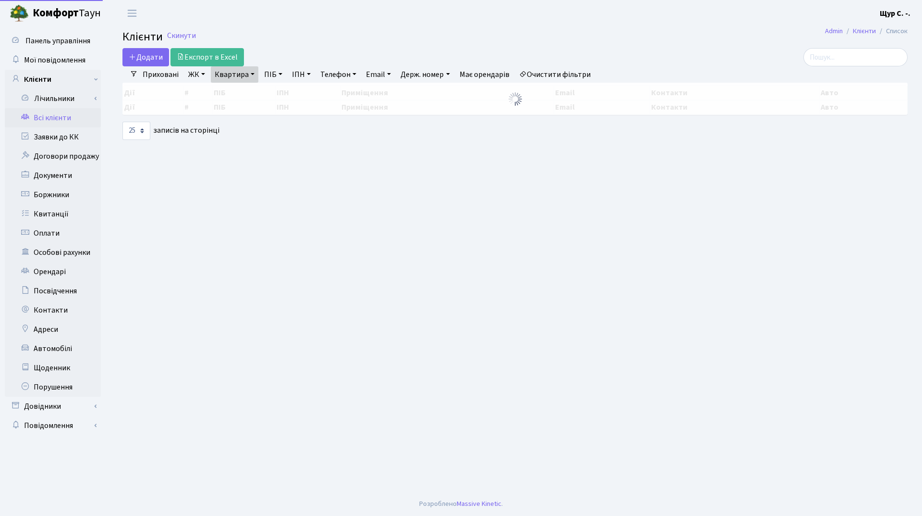
select select "25"
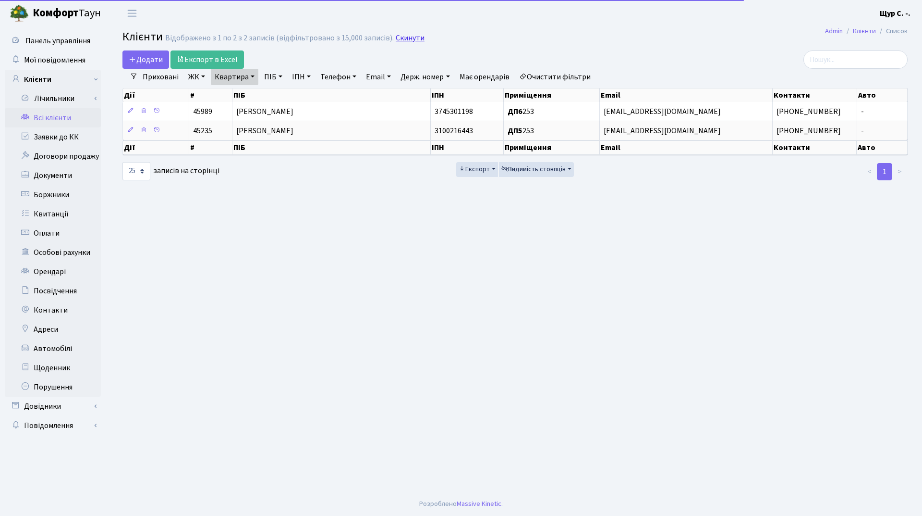
click at [403, 39] on link "Скинути" at bounding box center [410, 38] width 29 height 9
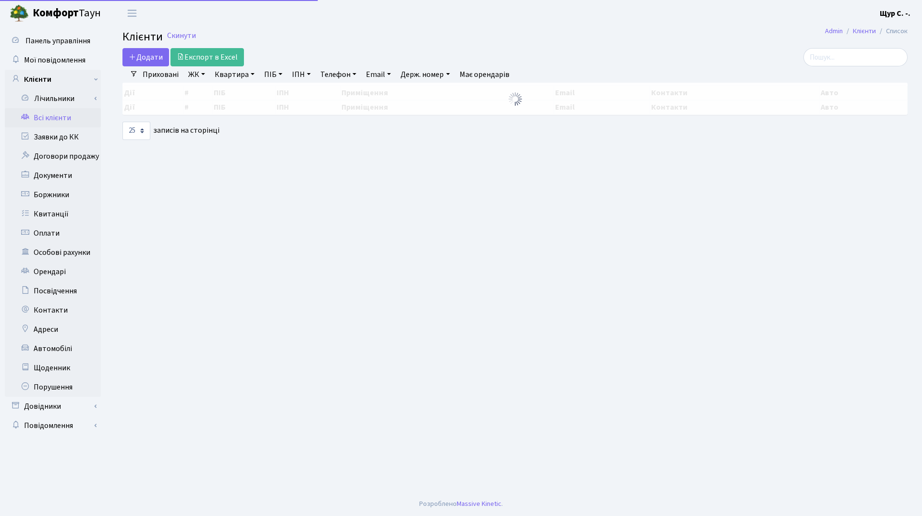
select select "25"
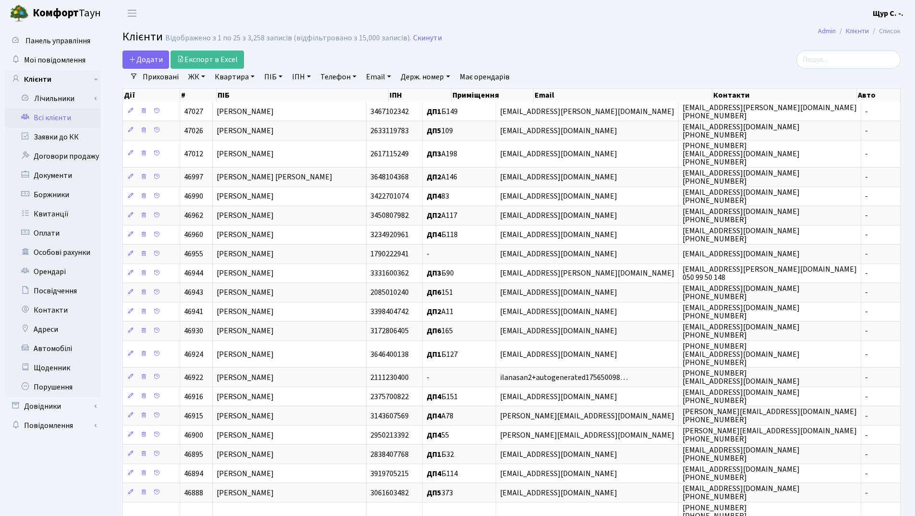
click at [272, 75] on link "ПІБ" at bounding box center [273, 77] width 26 height 16
type input "піхур"
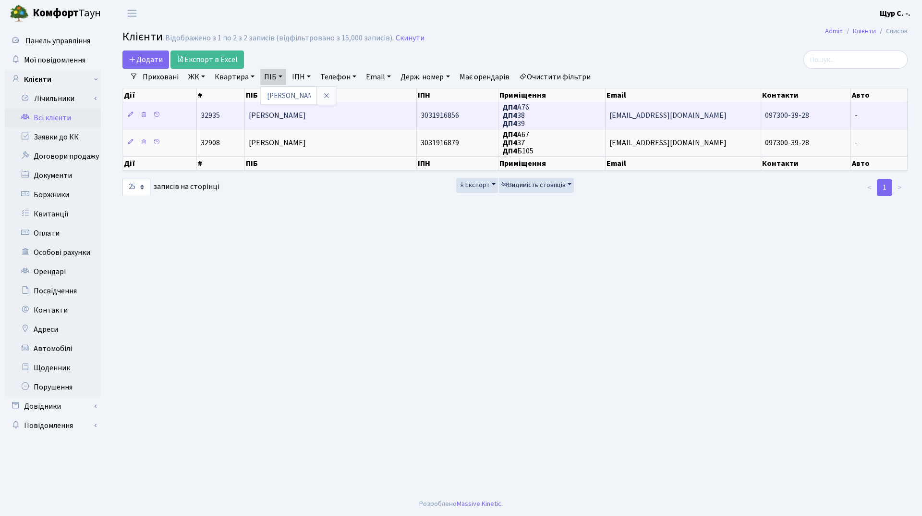
click at [306, 116] on span "[PERSON_NAME]" at bounding box center [277, 115] width 57 height 11
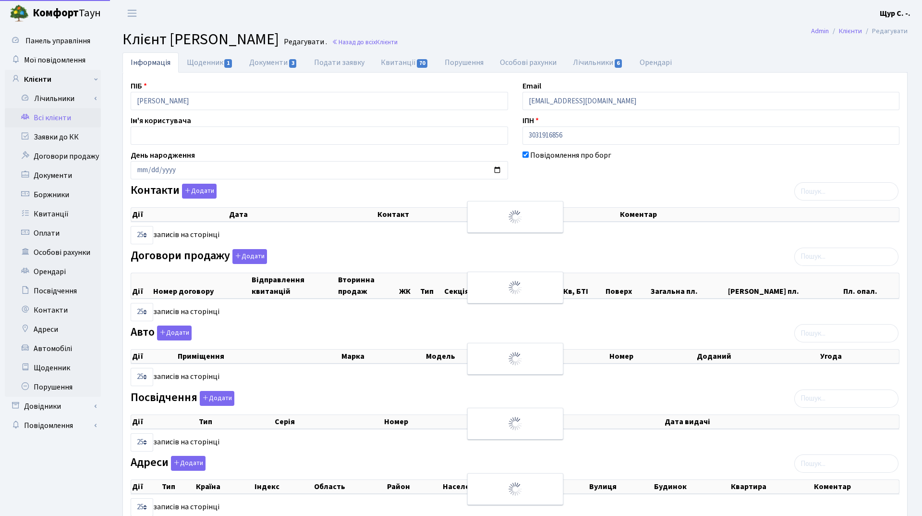
select select "25"
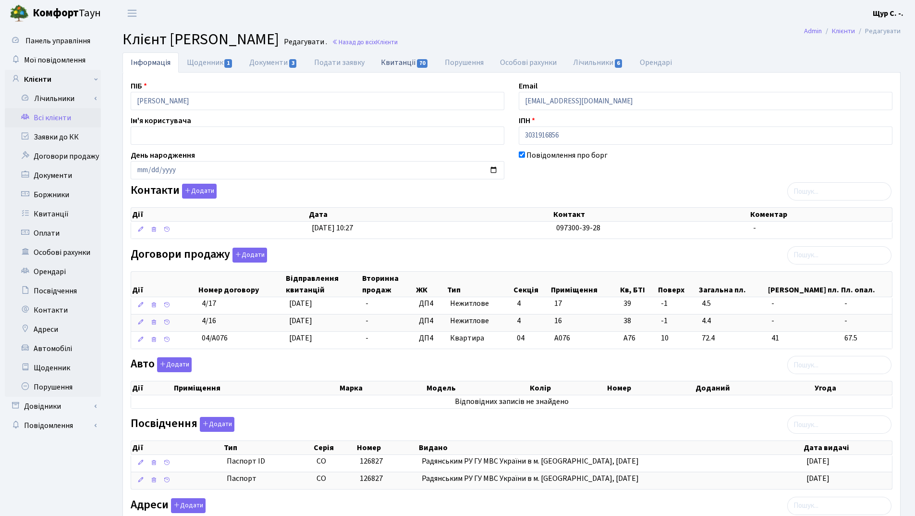
click at [395, 57] on link "Квитанції 70" at bounding box center [405, 62] width 64 height 20
select select "25"
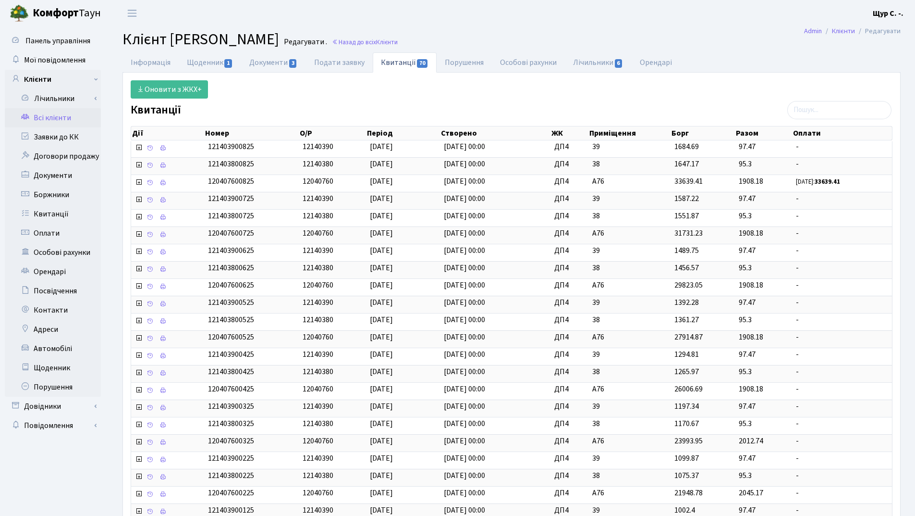
click at [49, 113] on link "Всі клієнти" at bounding box center [53, 117] width 96 height 19
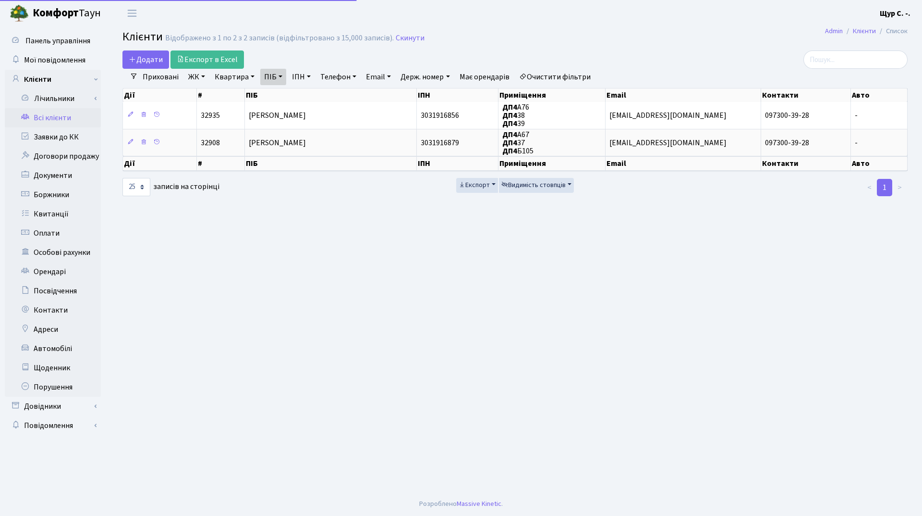
select select "25"
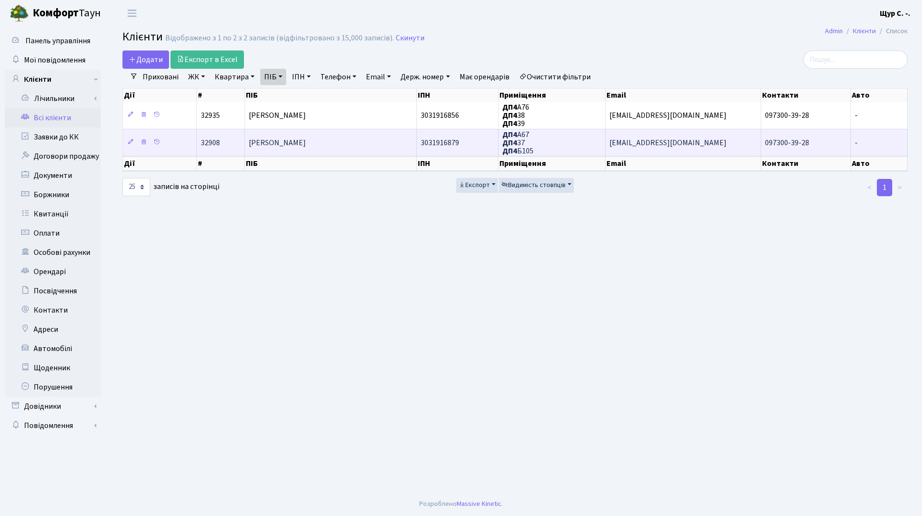
click at [341, 147] on td "[PERSON_NAME]" at bounding box center [331, 142] width 172 height 27
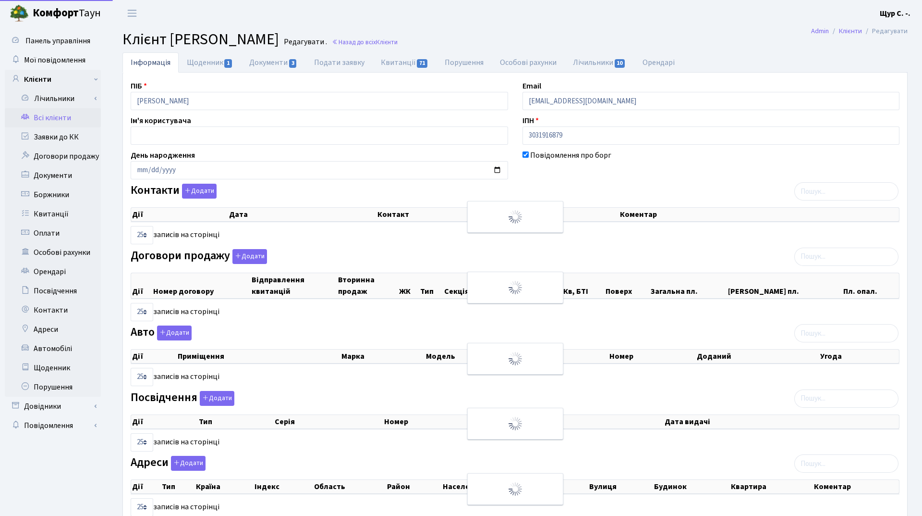
select select "25"
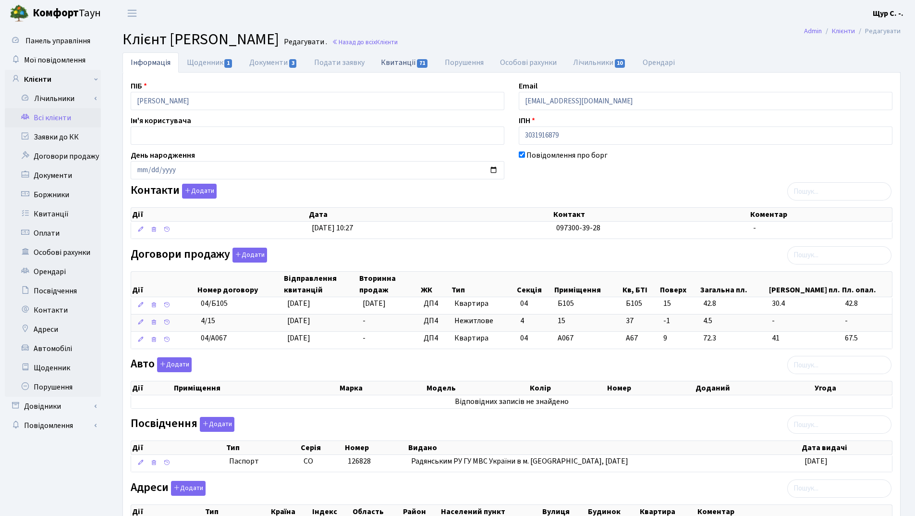
click at [397, 64] on link "Квитанції 71" at bounding box center [405, 62] width 64 height 20
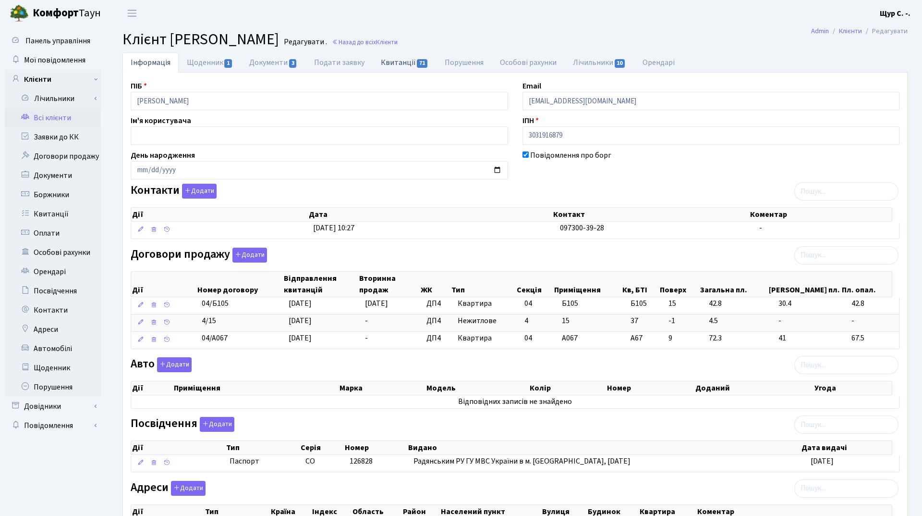
select select "25"
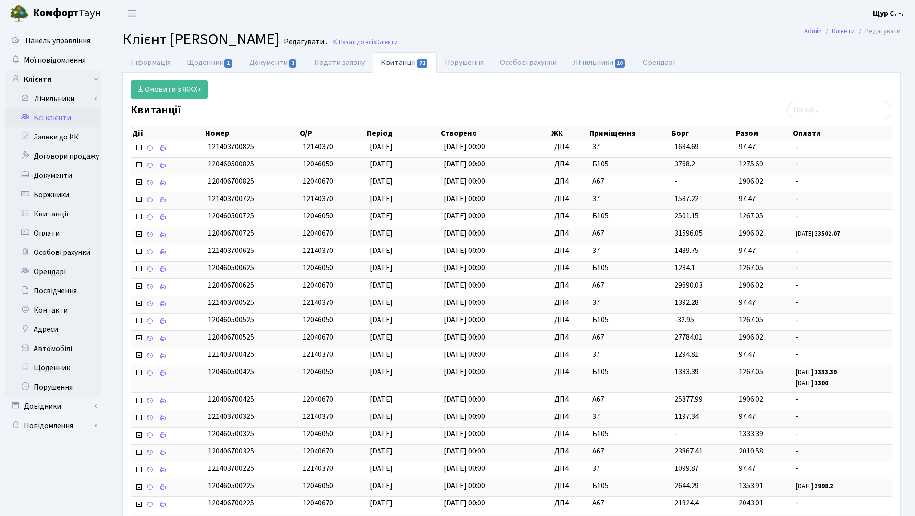
click at [66, 119] on link "Всі клієнти" at bounding box center [53, 117] width 96 height 19
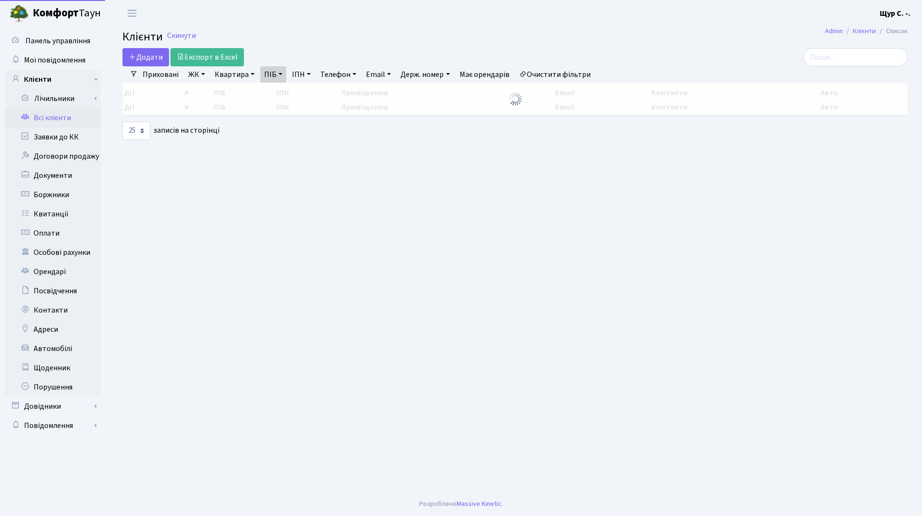
select select "25"
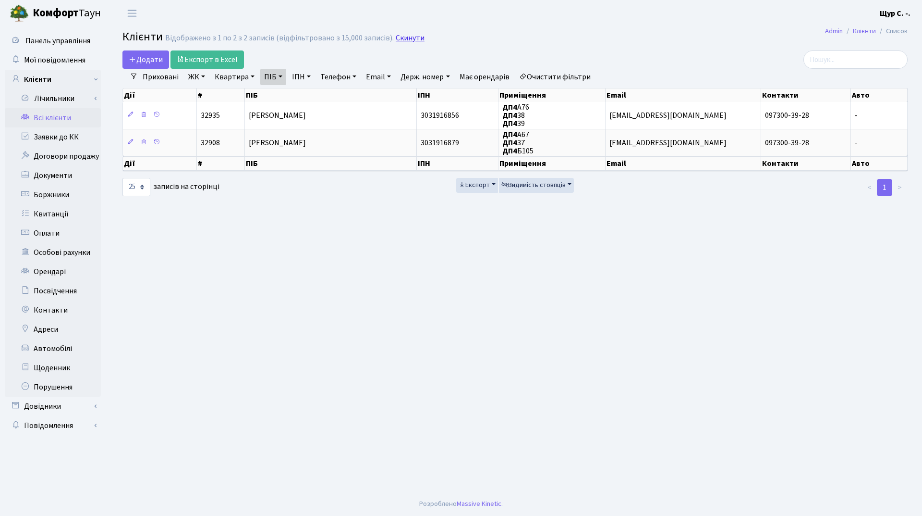
click at [408, 39] on link "Скинути" at bounding box center [410, 38] width 29 height 9
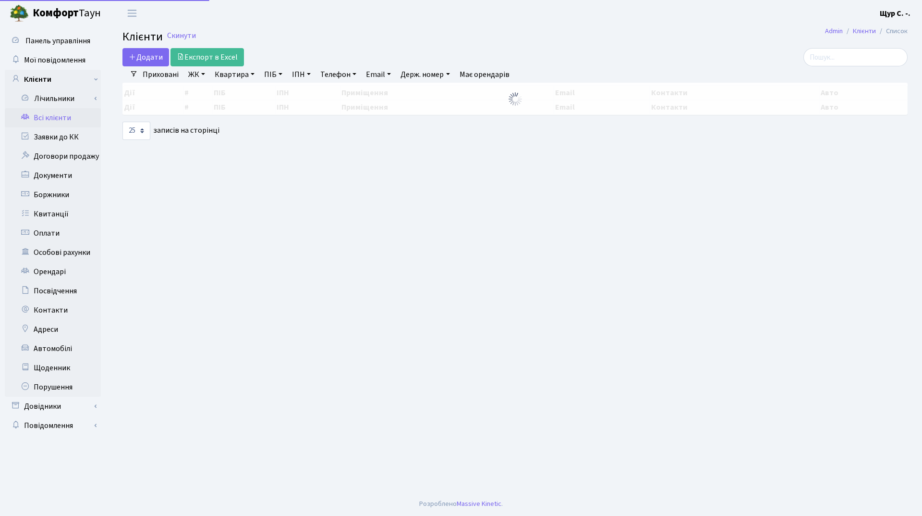
select select "25"
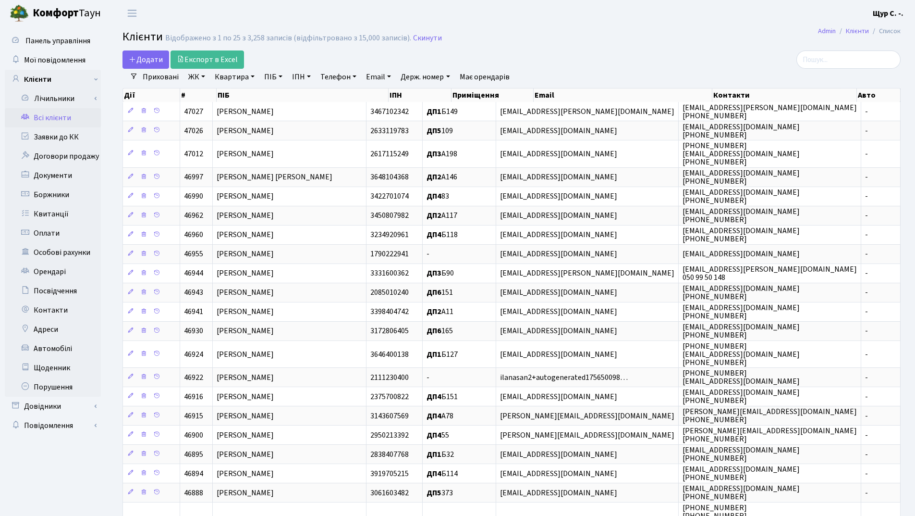
click at [229, 79] on link "Квартира" at bounding box center [235, 77] width 48 height 16
type input "251"
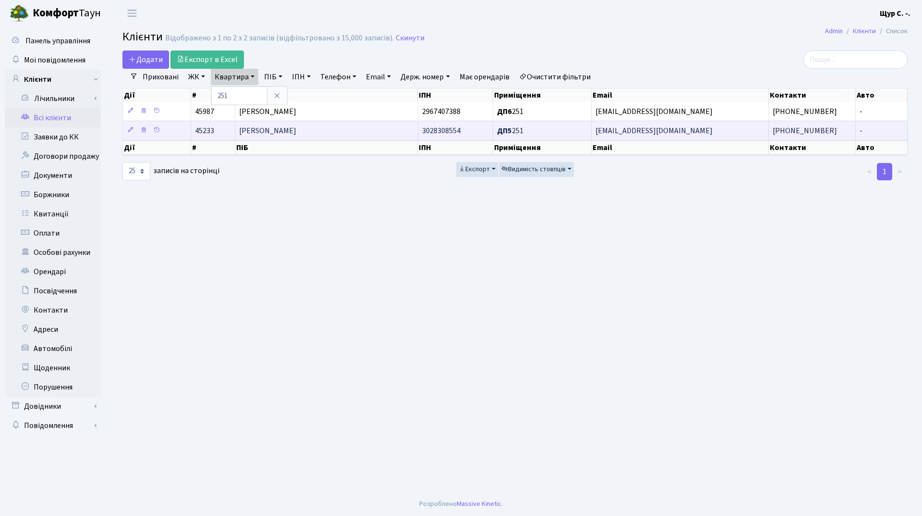
click at [276, 130] on span "[PERSON_NAME]" at bounding box center [267, 130] width 57 height 11
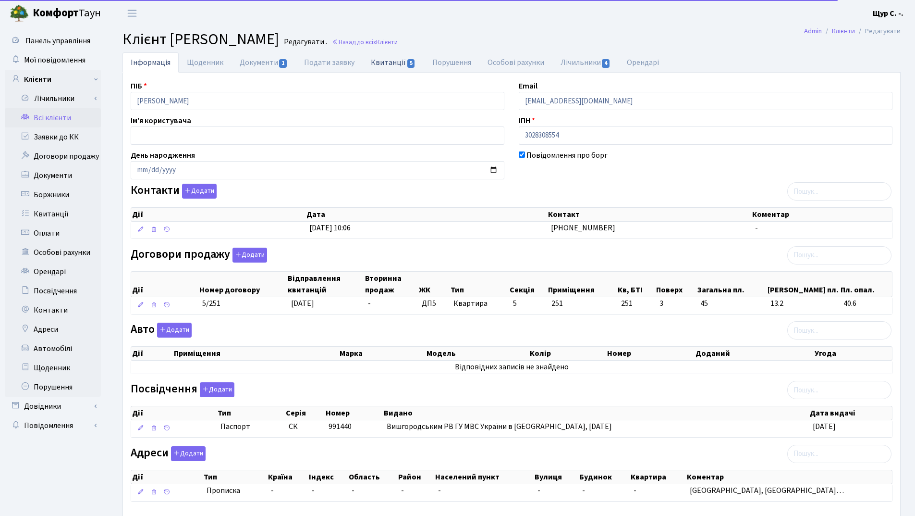
click at [389, 61] on link "Квитанції 5" at bounding box center [393, 62] width 61 height 20
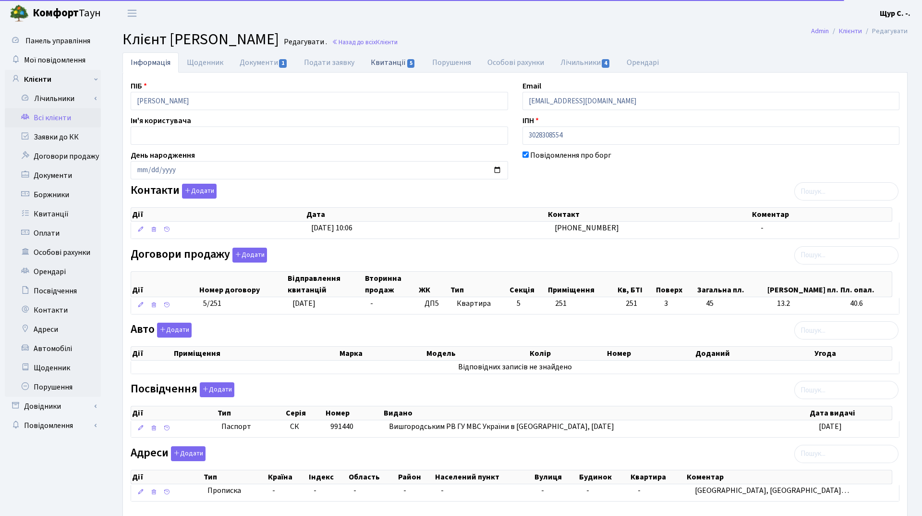
select select "25"
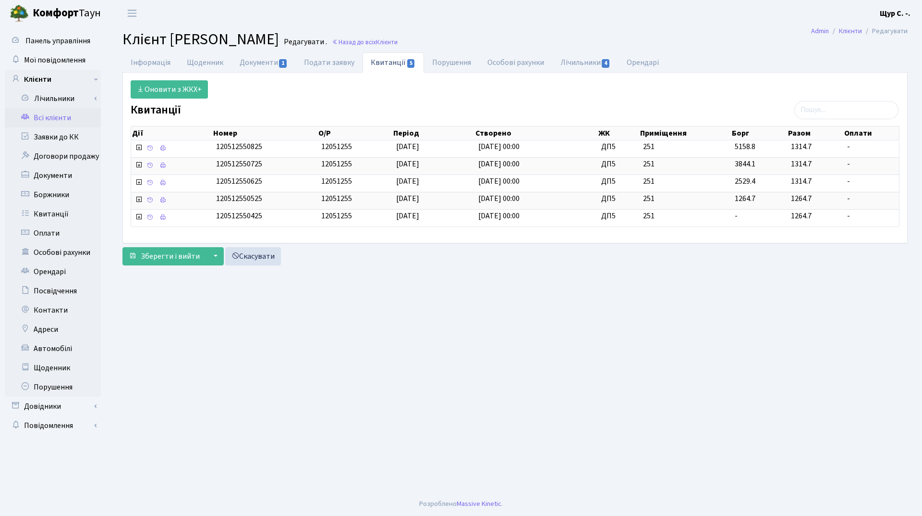
click at [62, 113] on link "Всі клієнти" at bounding box center [53, 117] width 96 height 19
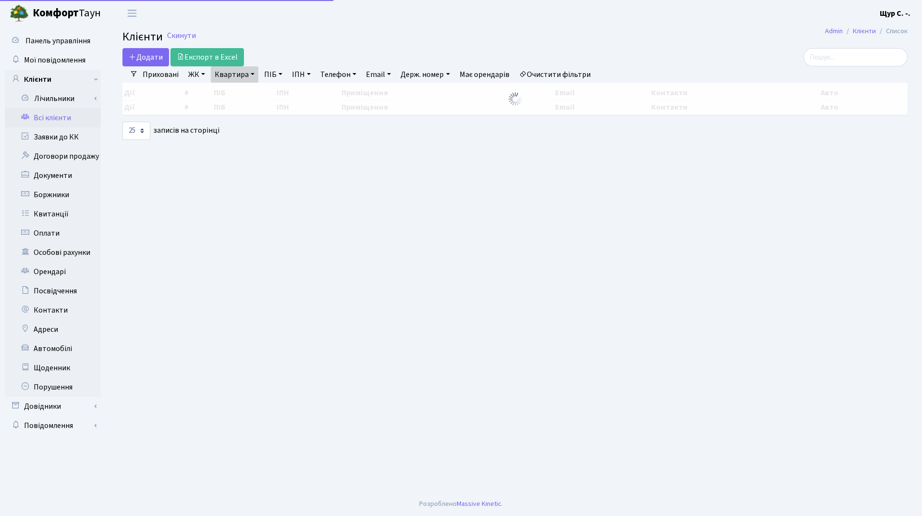
select select "25"
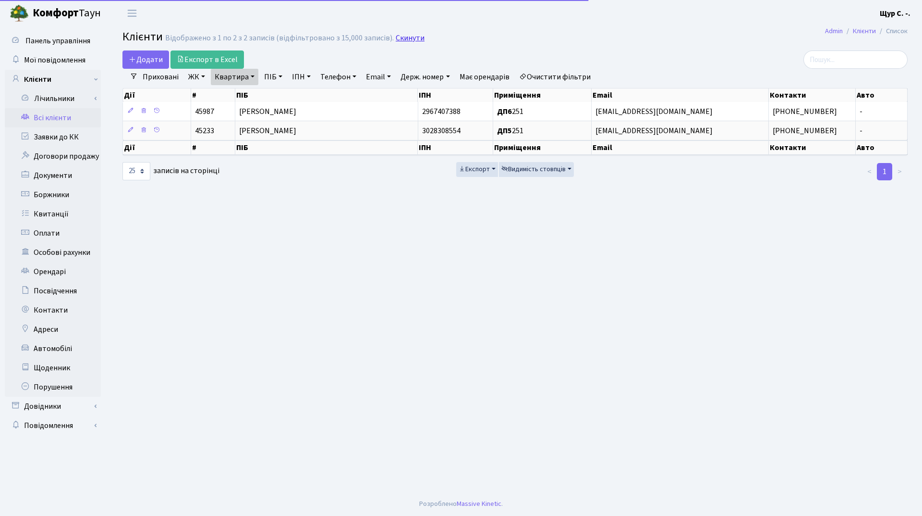
click at [408, 39] on link "Скинути" at bounding box center [410, 38] width 29 height 9
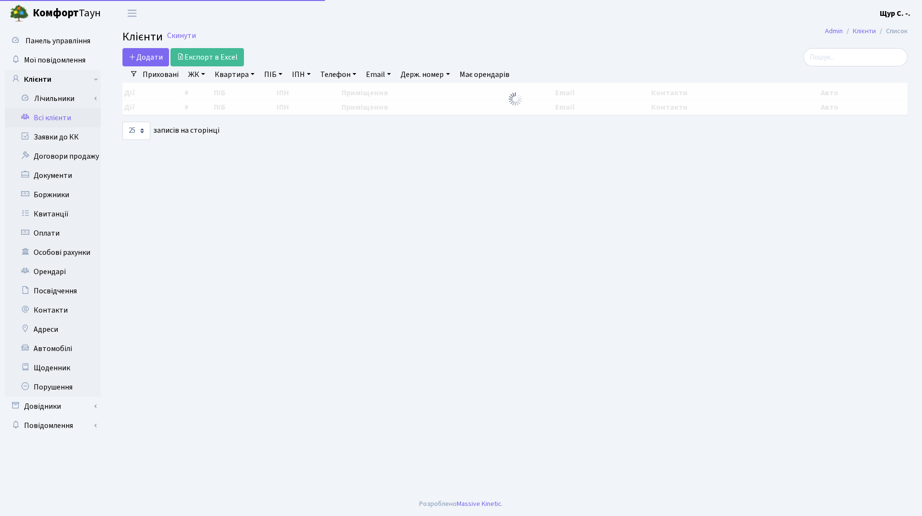
select select "25"
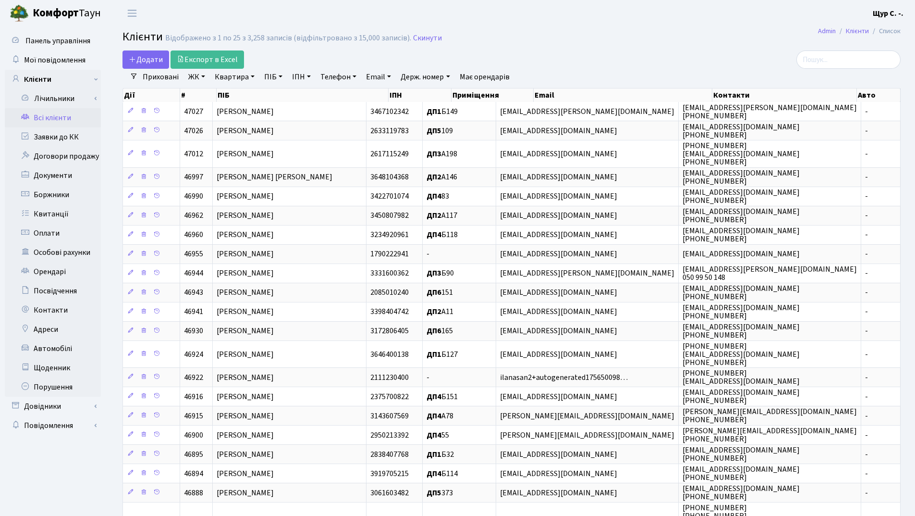
click at [67, 118] on link "Всі клієнти" at bounding box center [53, 117] width 96 height 19
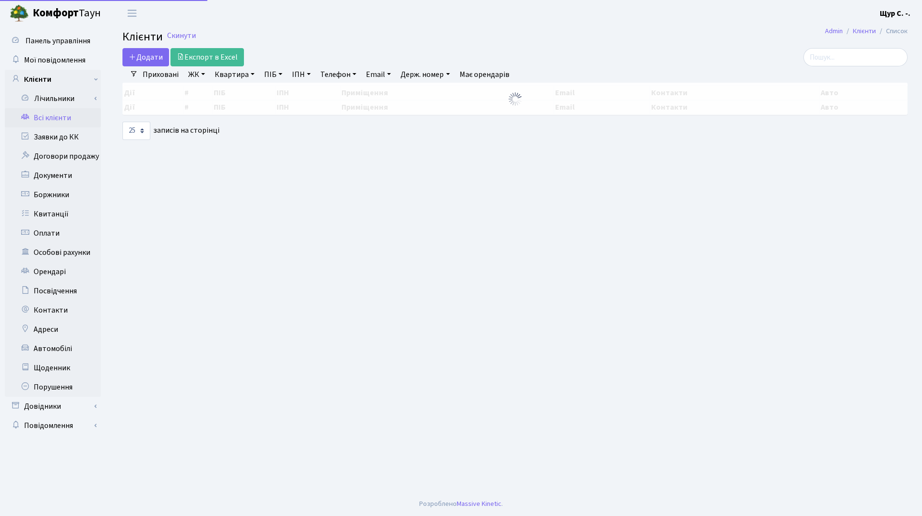
select select "25"
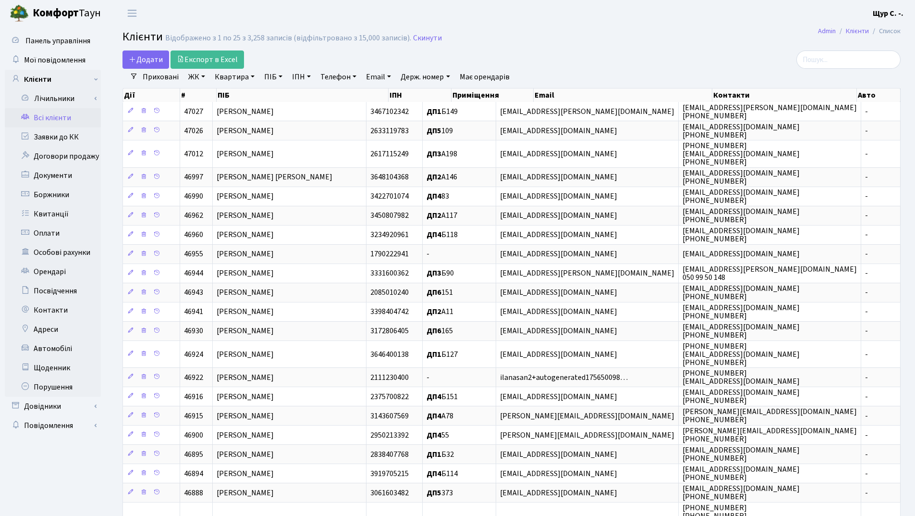
click at [230, 79] on link "Квартира" at bounding box center [235, 77] width 48 height 16
type input "253"
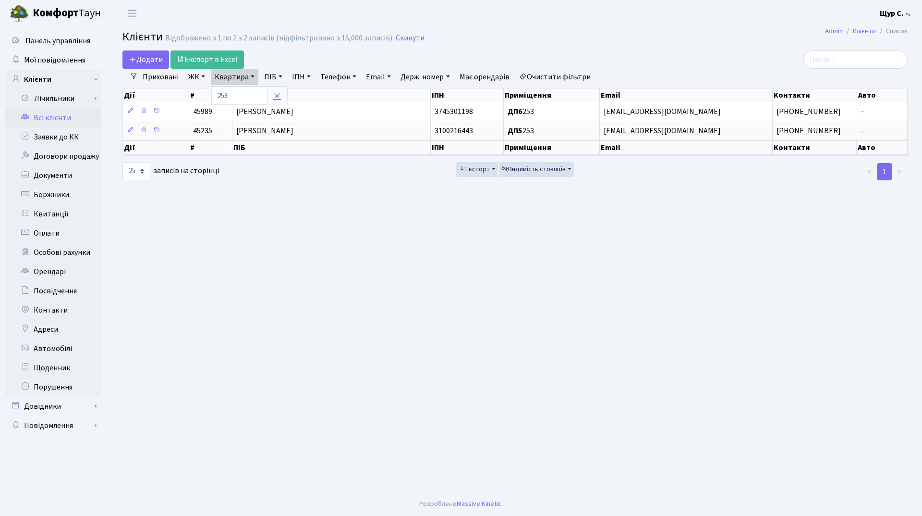
click at [276, 95] on icon at bounding box center [277, 96] width 8 height 8
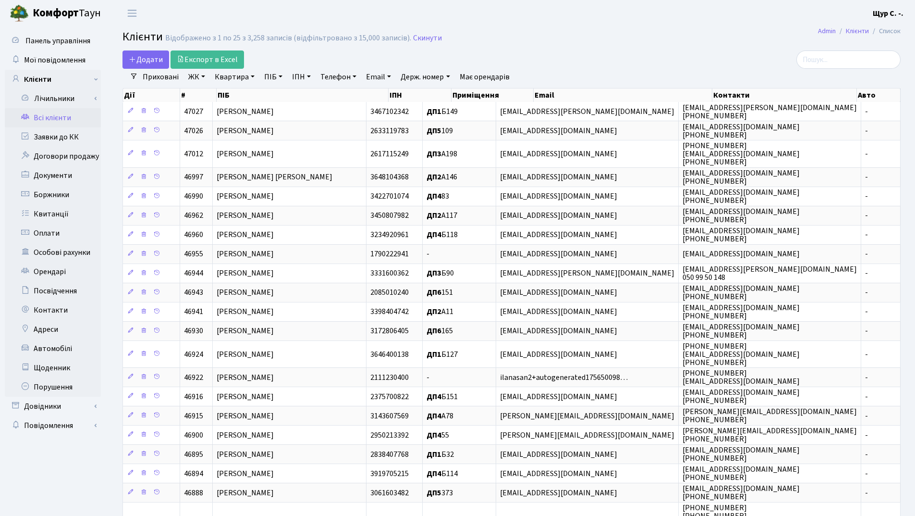
click at [225, 74] on link "Квартира" at bounding box center [235, 77] width 48 height 16
click at [230, 95] on input "text" at bounding box center [239, 95] width 56 height 18
click at [278, 98] on icon at bounding box center [277, 96] width 8 height 8
click at [228, 75] on link "Квартира" at bounding box center [235, 77] width 48 height 16
click at [230, 92] on input "text" at bounding box center [239, 95] width 56 height 18
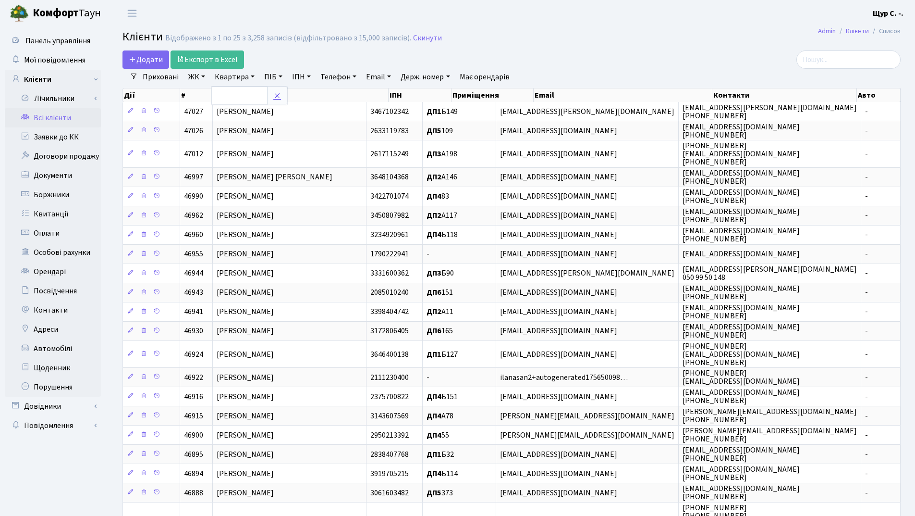
click at [275, 98] on icon at bounding box center [277, 96] width 8 height 8
click at [64, 137] on link "Заявки до КК" at bounding box center [53, 136] width 96 height 19
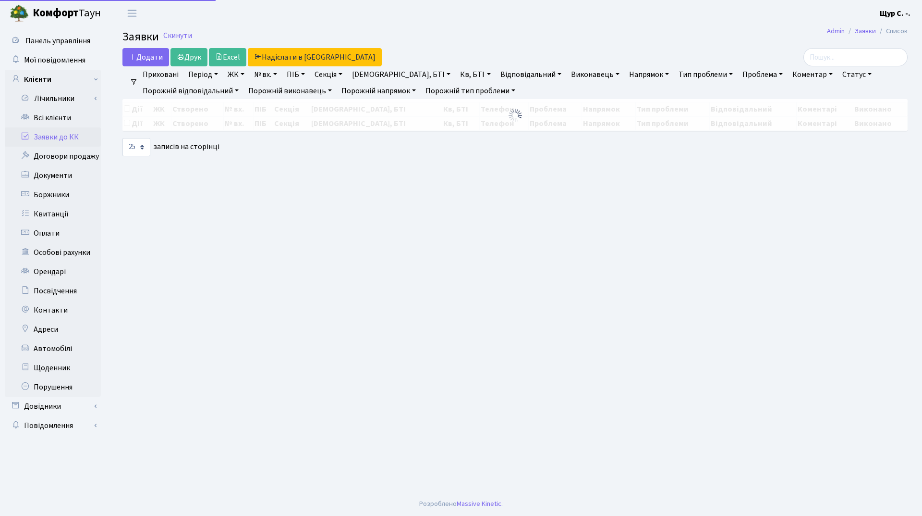
select select "25"
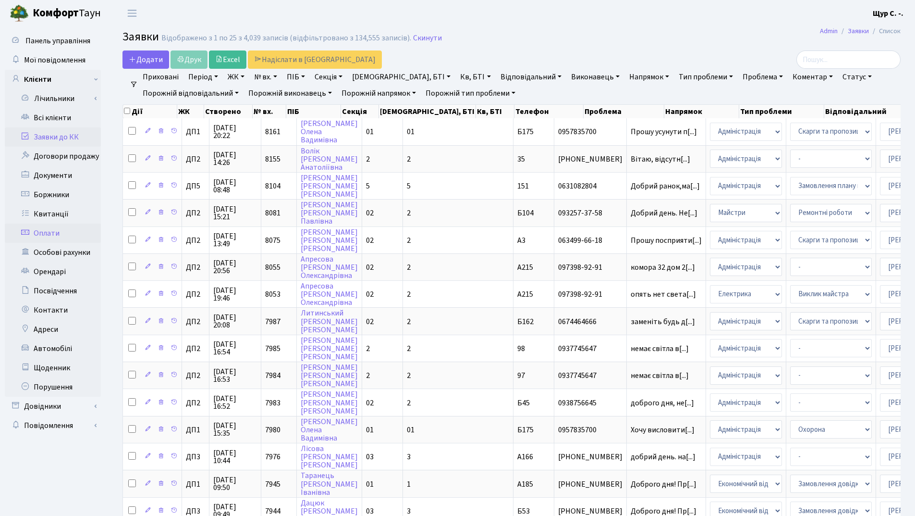
click at [62, 235] on link "Оплати" at bounding box center [53, 232] width 96 height 19
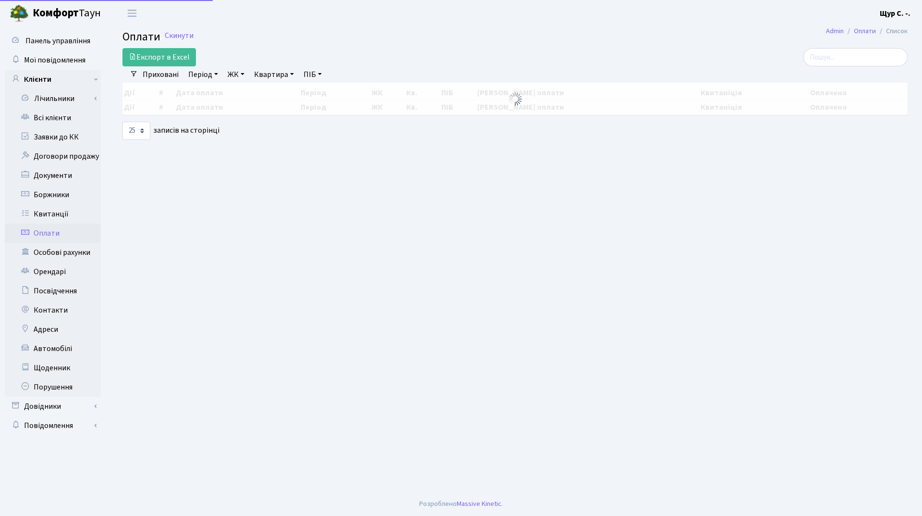
select select "25"
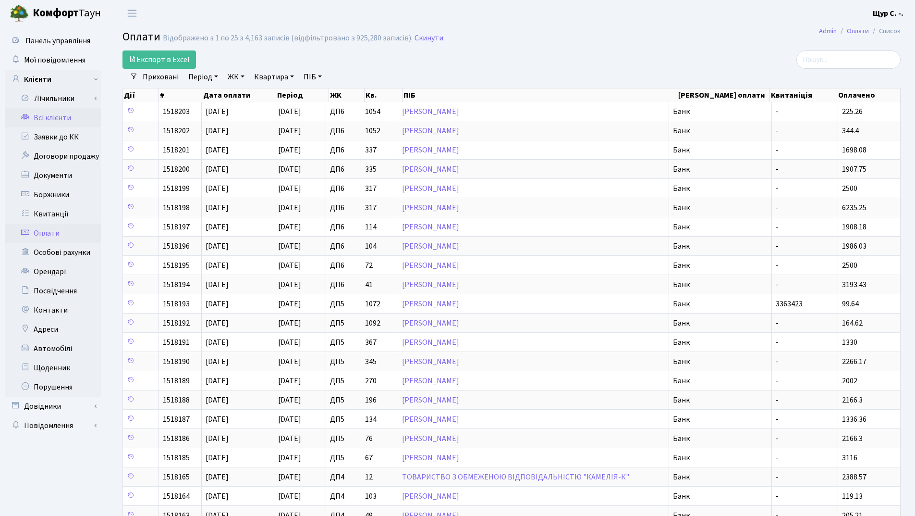
click at [75, 119] on link "Всі клієнти" at bounding box center [53, 117] width 96 height 19
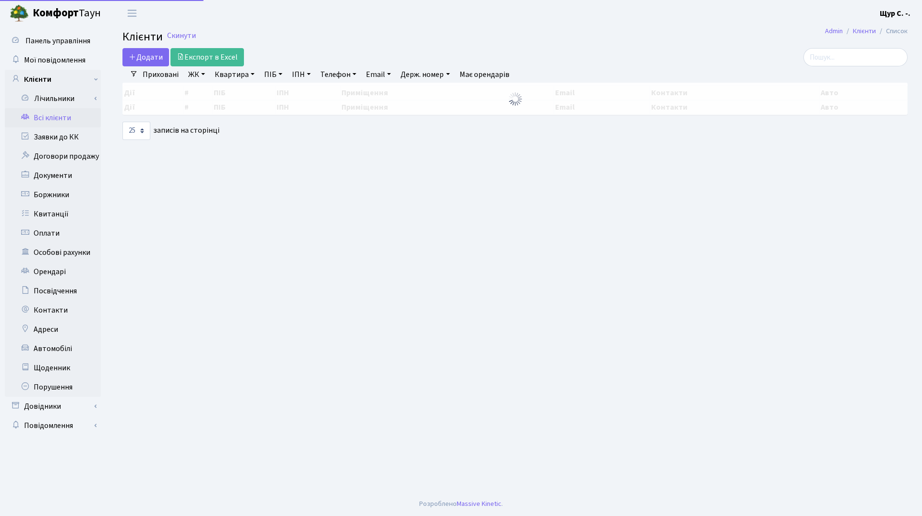
select select "25"
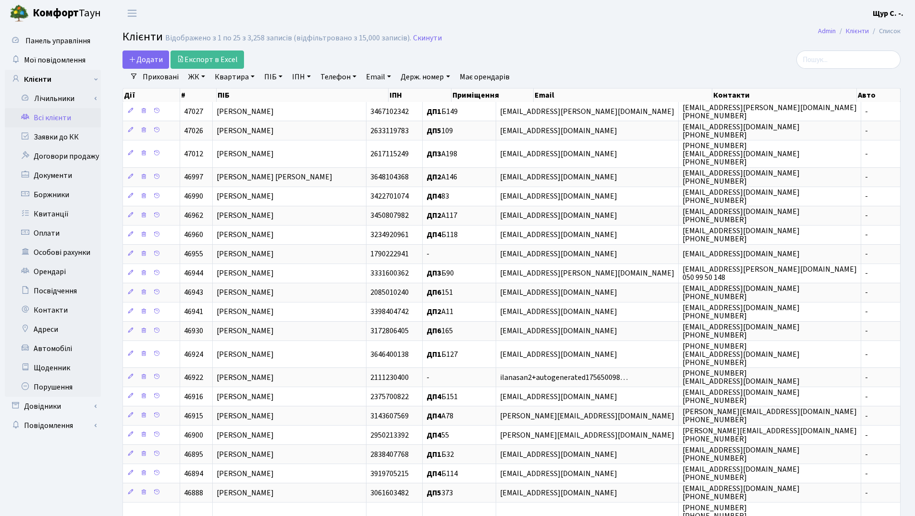
click at [237, 73] on link "Квартира" at bounding box center [235, 77] width 48 height 16
click at [276, 97] on icon at bounding box center [277, 96] width 8 height 8
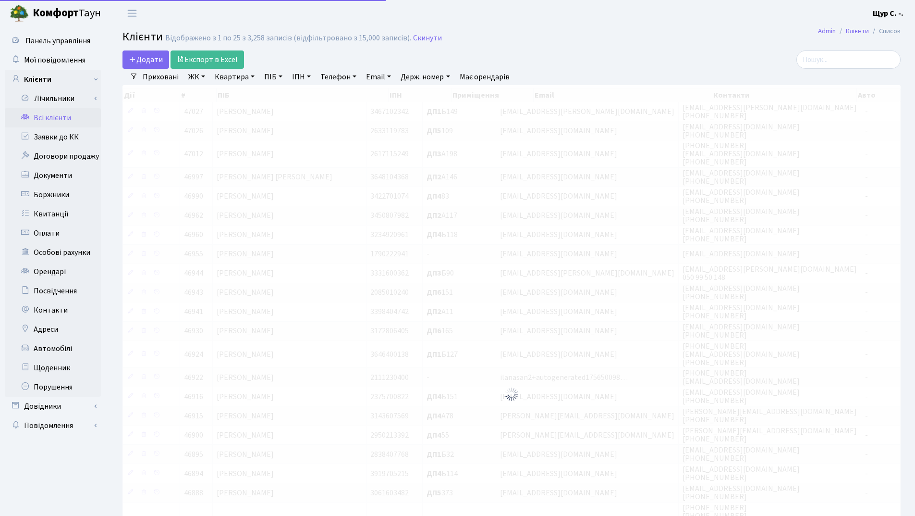
click at [265, 77] on link "ПІБ" at bounding box center [273, 77] width 26 height 16
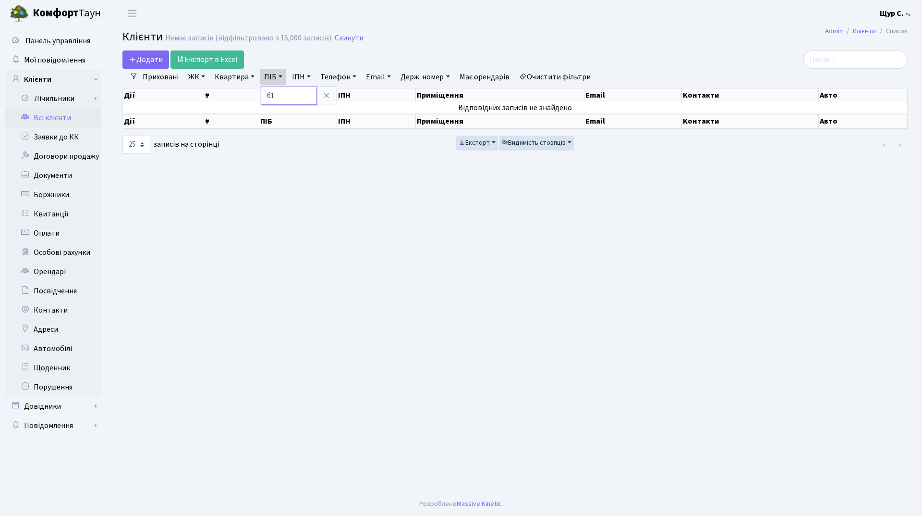
type input "б"
click at [229, 75] on link "Квартира" at bounding box center [235, 77] width 48 height 16
click at [229, 97] on input "text" at bounding box center [239, 95] width 56 height 18
type input "б126"
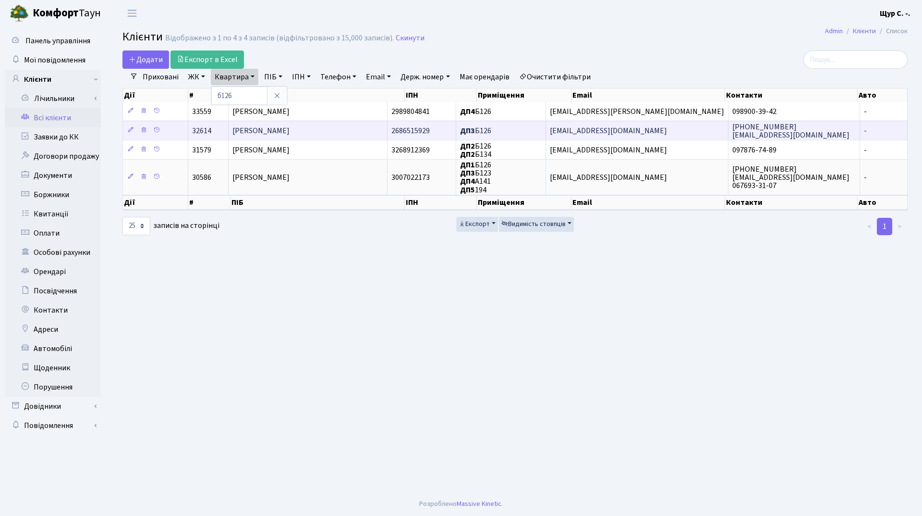
click at [251, 135] on span "[PERSON_NAME]" at bounding box center [261, 130] width 57 height 11
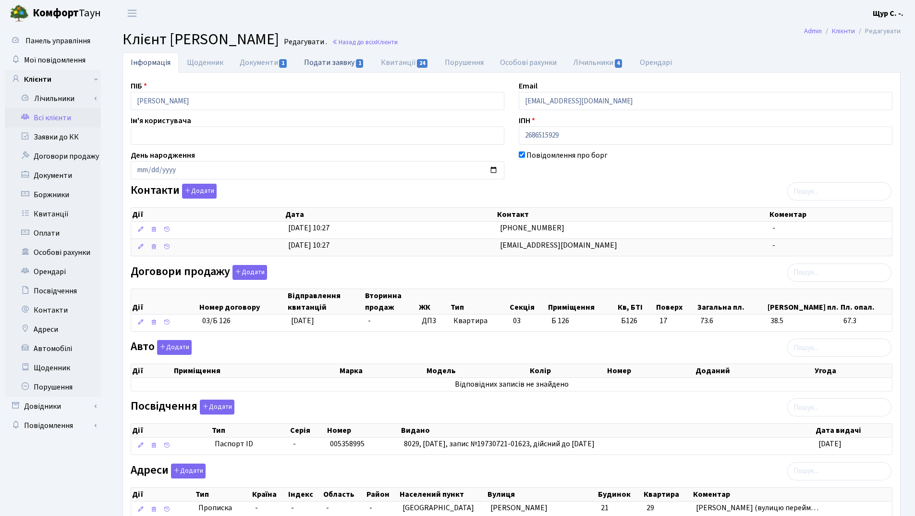
click at [332, 61] on link "Подати заявку 1" at bounding box center [334, 62] width 76 height 20
select select "25"
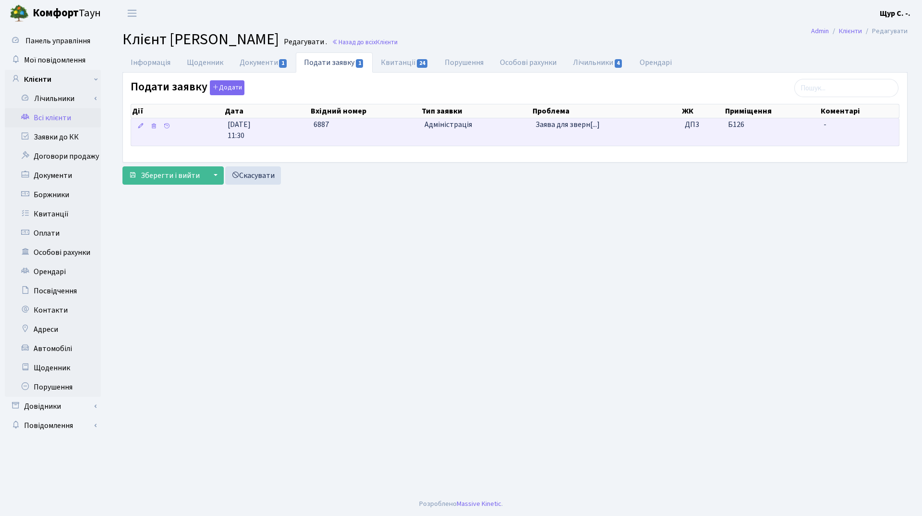
click at [409, 135] on td "6887" at bounding box center [365, 131] width 111 height 27
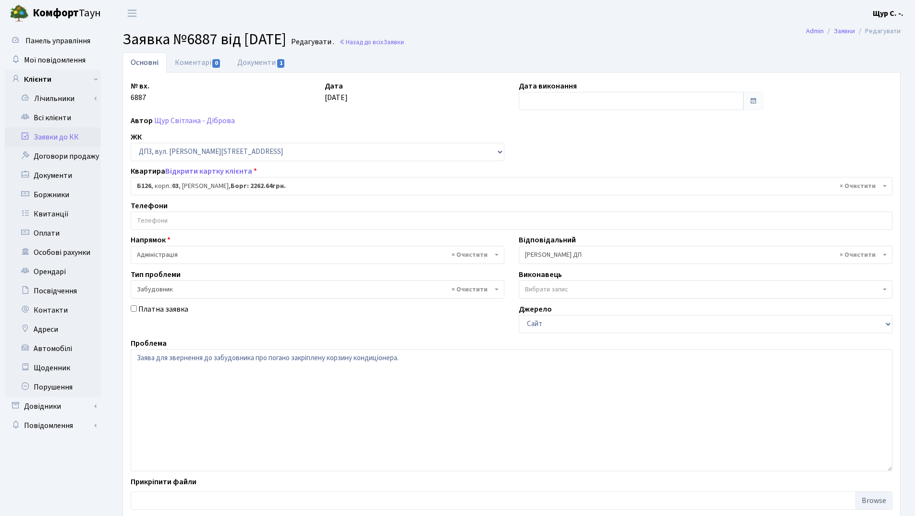
select select "32749"
select select "64"
click at [262, 64] on link "Документи 1" at bounding box center [261, 62] width 64 height 20
select select "25"
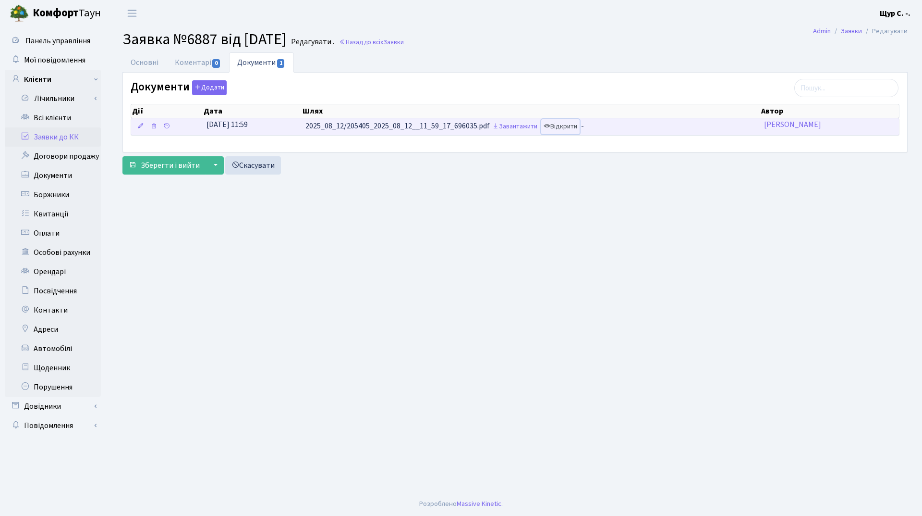
click at [570, 124] on link "Відкрити" at bounding box center [560, 126] width 38 height 15
